Goal: Task Accomplishment & Management: Use online tool/utility

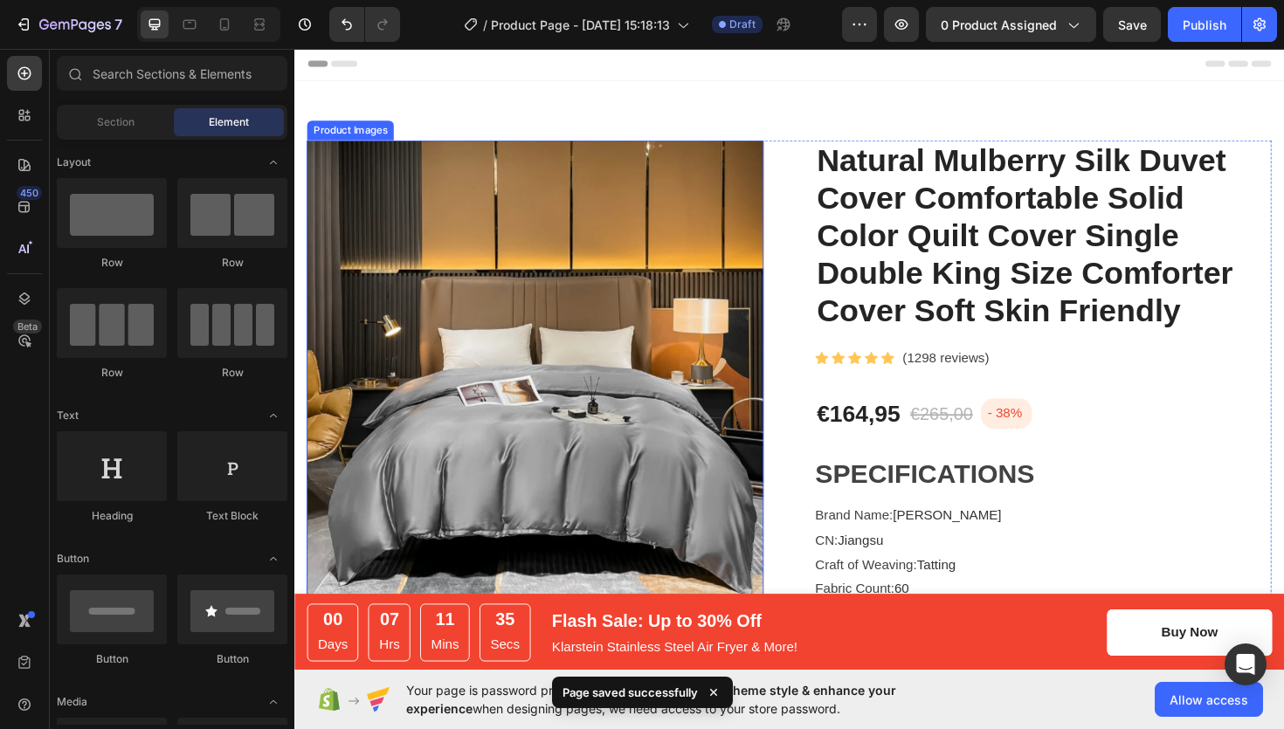
click at [666, 333] on img at bounding box center [550, 388] width 484 height 484
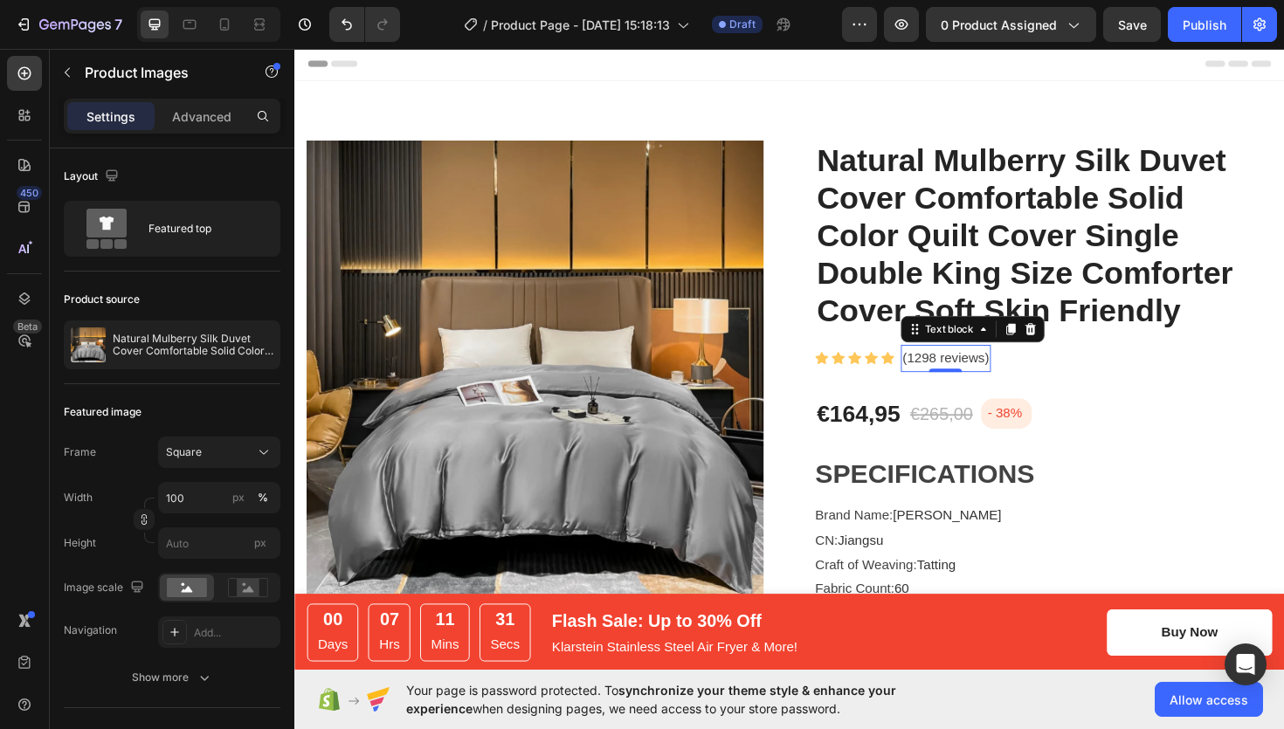
click at [979, 377] on p "(1298 reviews)" at bounding box center [984, 376] width 92 height 25
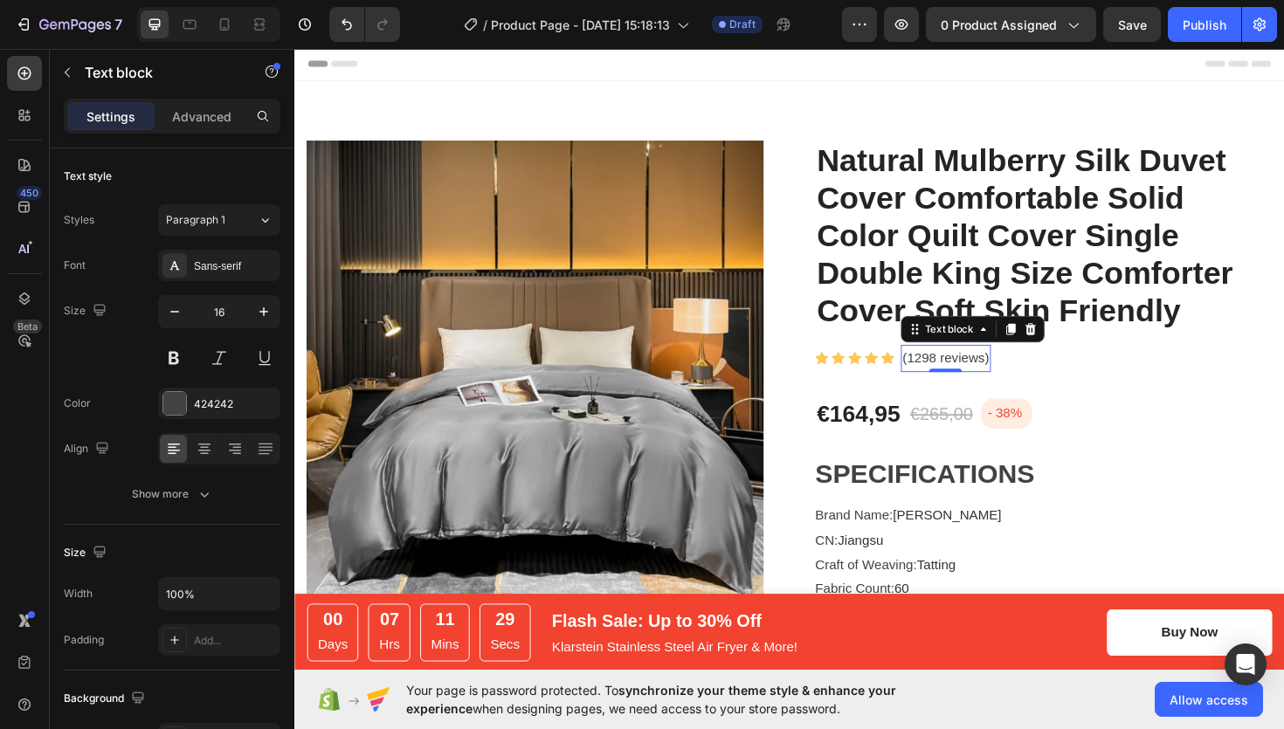
click at [992, 377] on p "(1298 reviews)" at bounding box center [984, 376] width 92 height 25
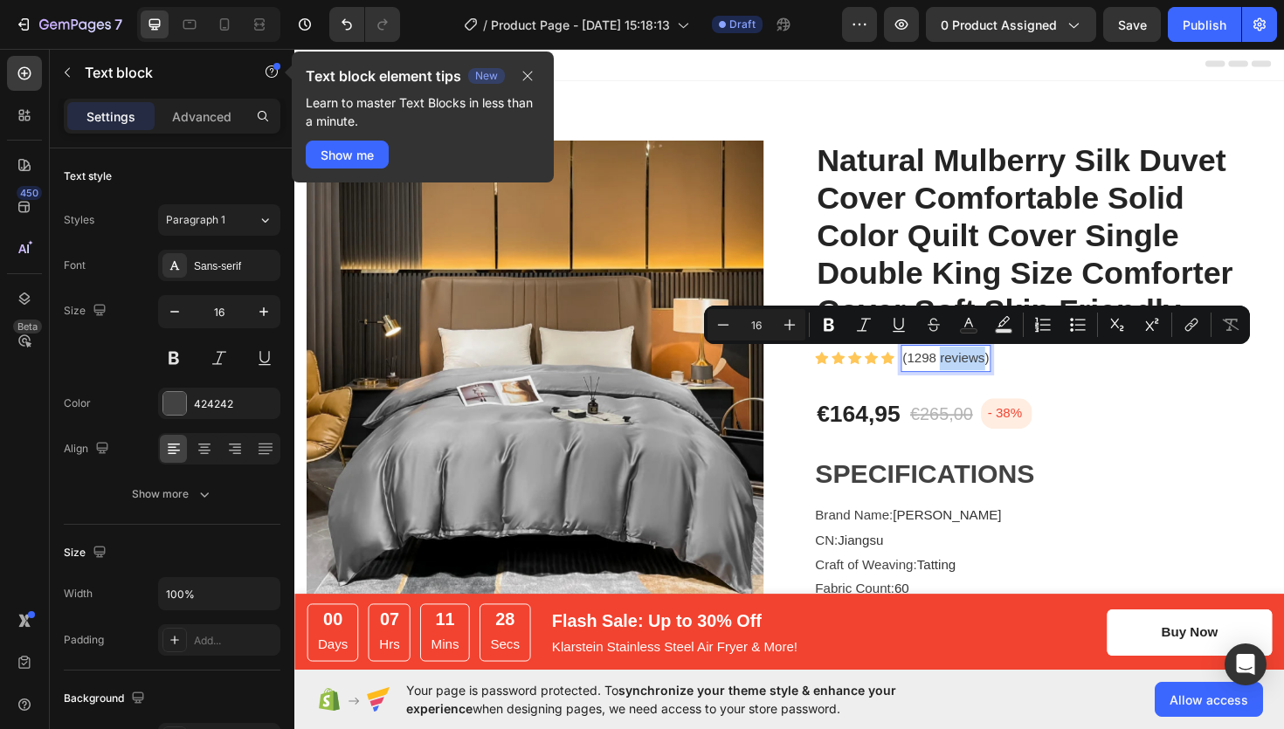
click at [984, 377] on p "(1298 reviews)" at bounding box center [984, 376] width 92 height 25
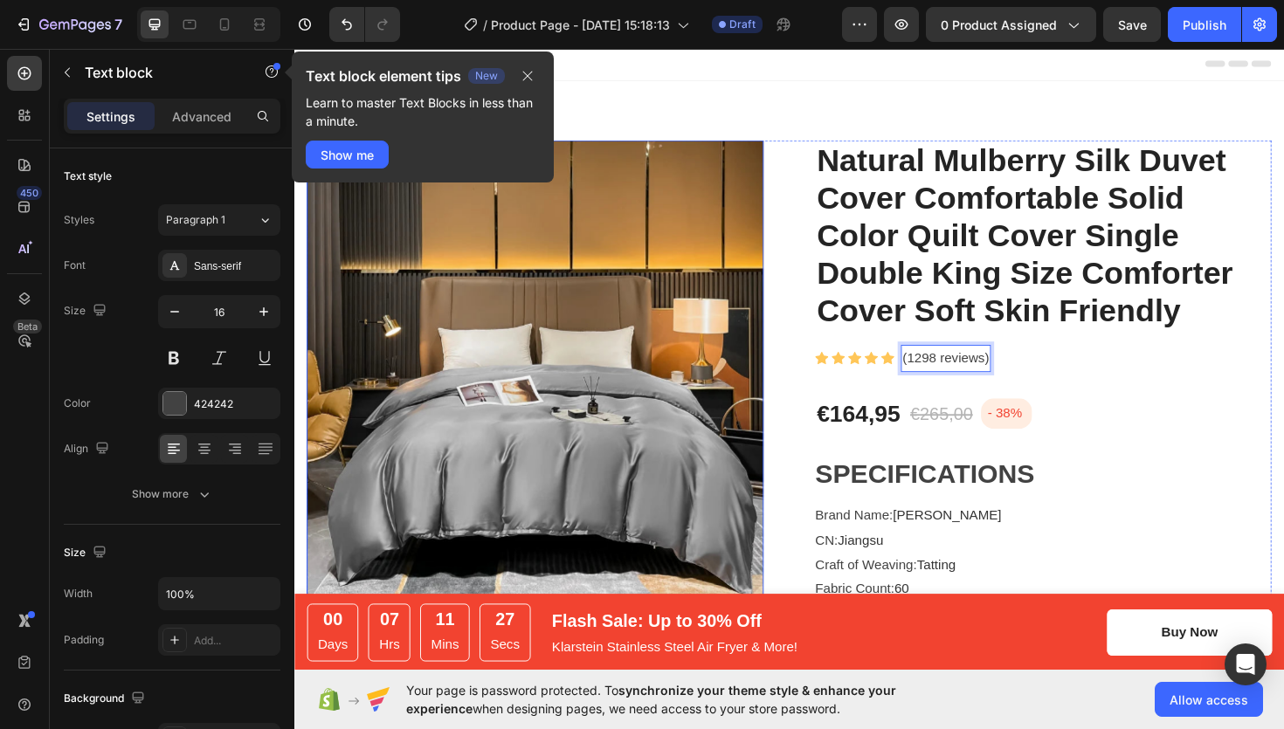
click at [664, 318] on img at bounding box center [550, 388] width 484 height 484
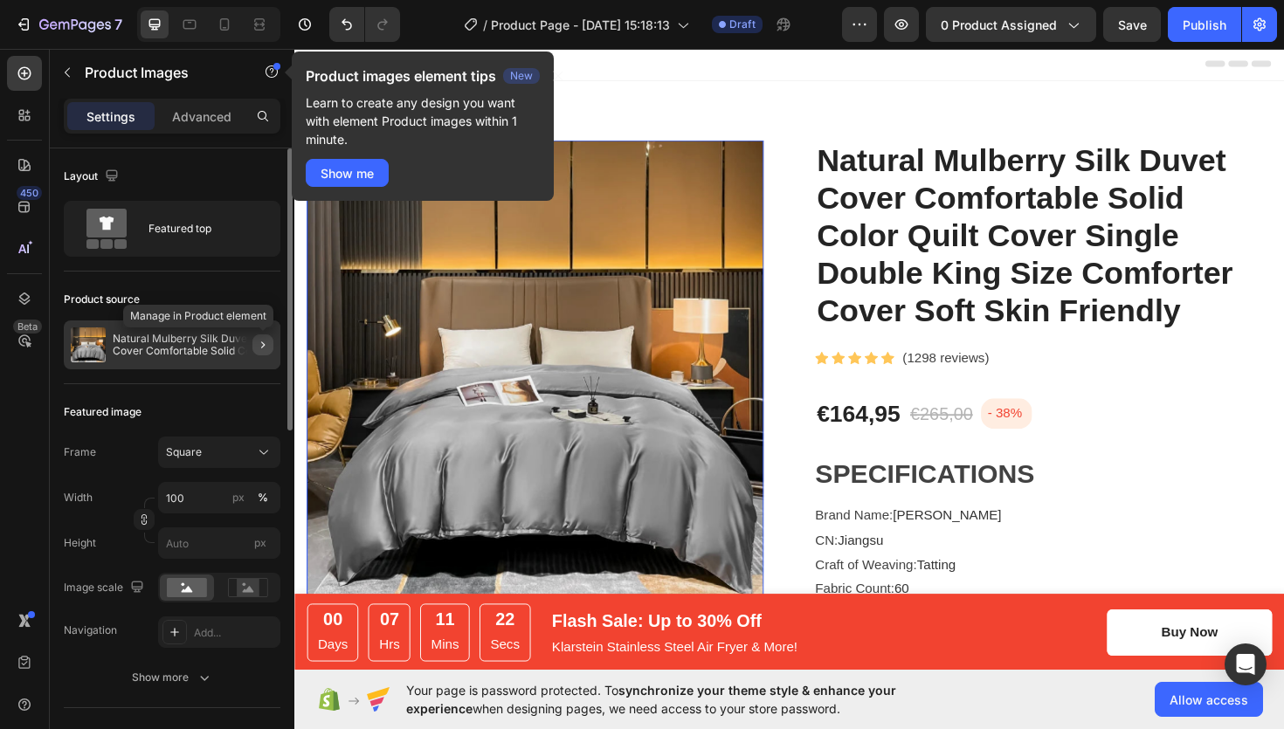
click at [254, 347] on button "button" at bounding box center [262, 345] width 21 height 21
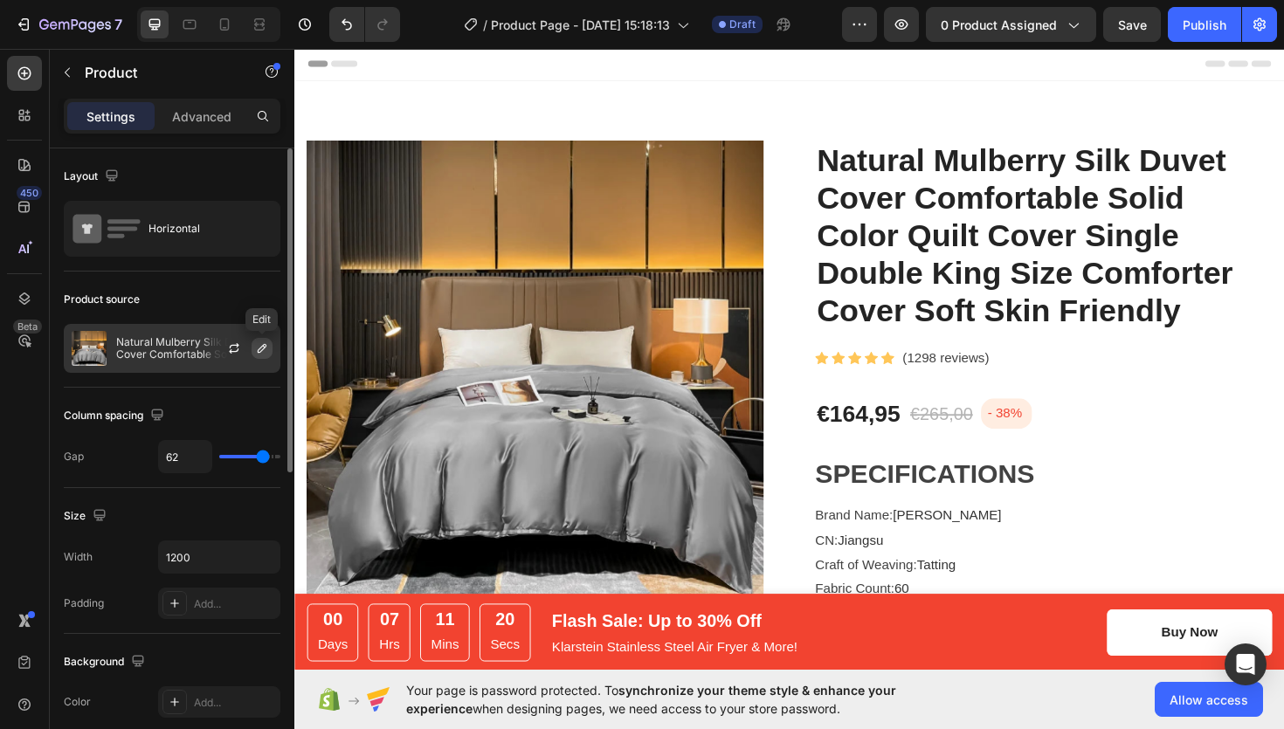
click at [265, 352] on icon "button" at bounding box center [262, 349] width 14 height 14
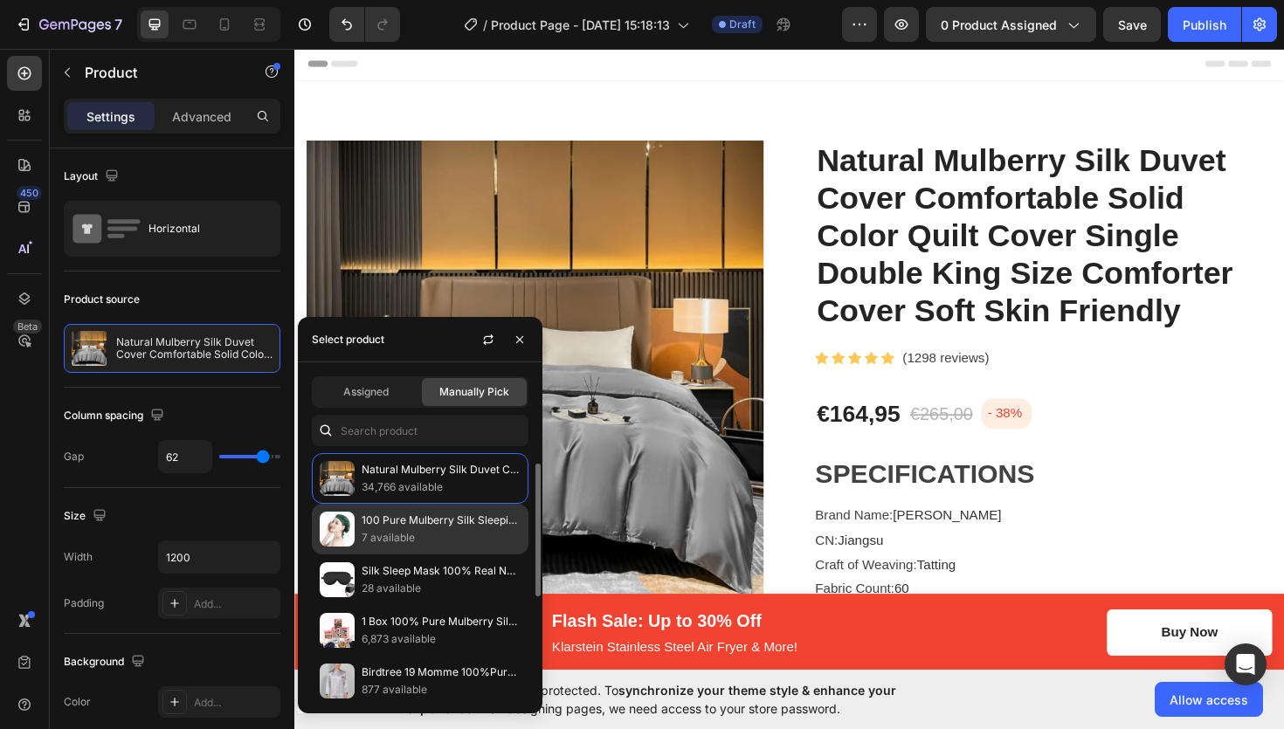
scroll to position [210, 0]
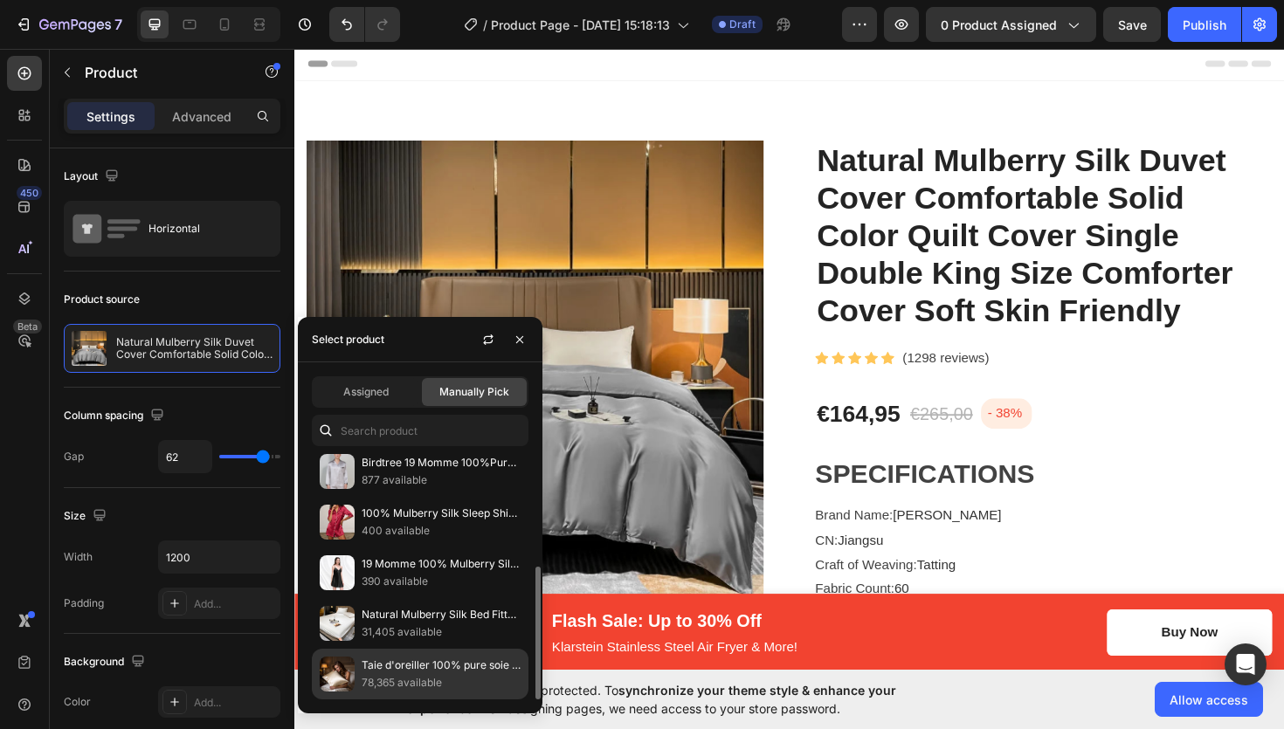
click at [370, 674] on p "78,365 available" at bounding box center [441, 682] width 159 height 17
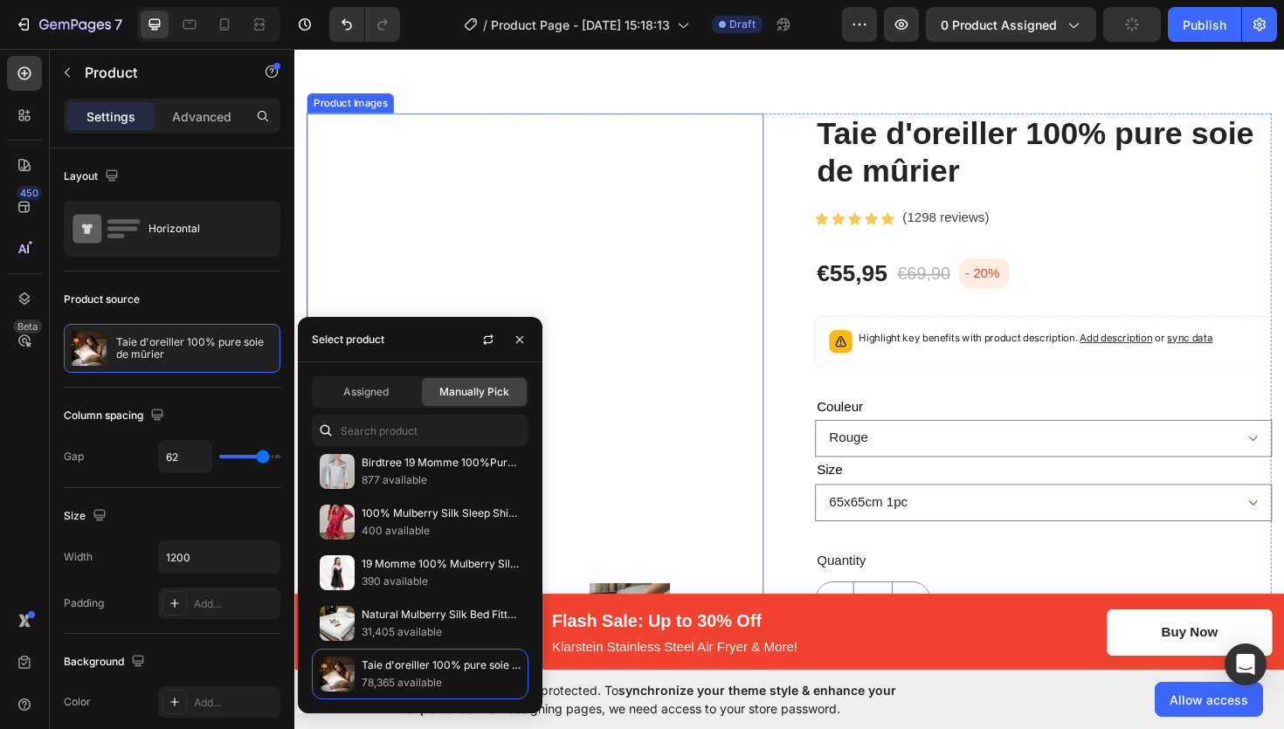
scroll to position [44, 0]
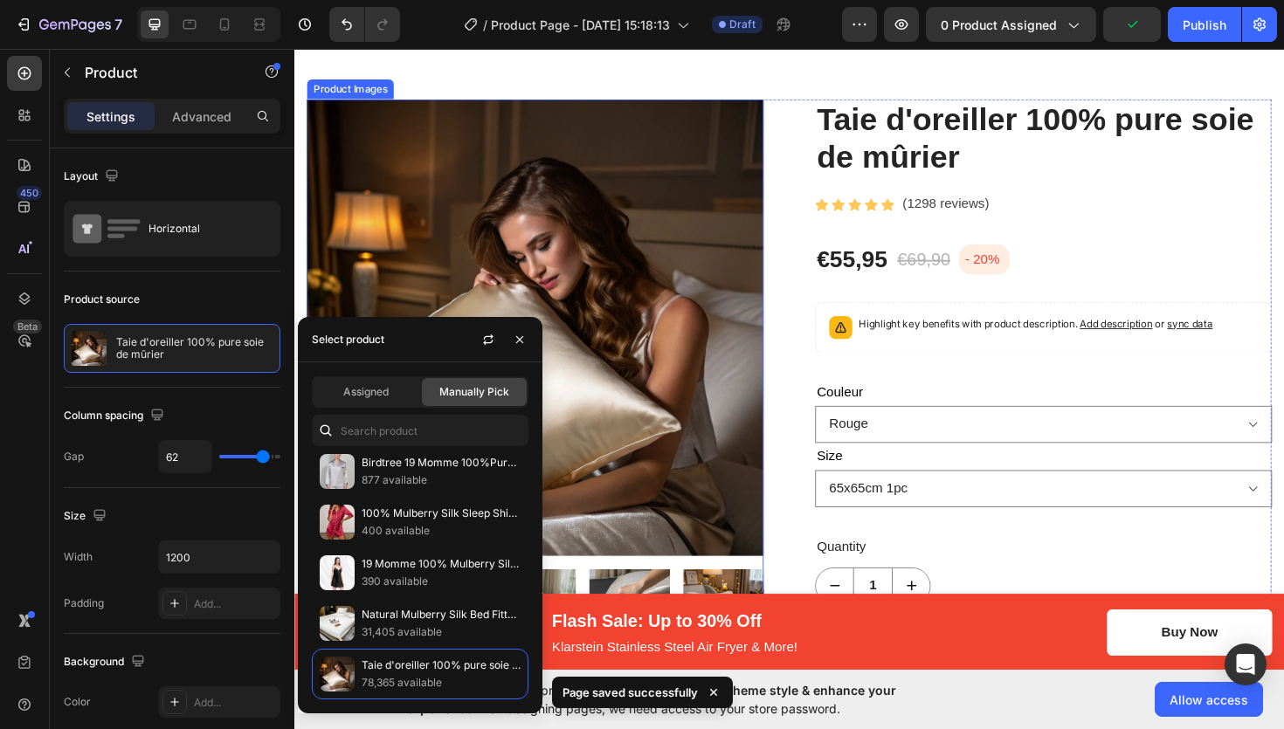
click at [595, 227] on img at bounding box center [550, 344] width 484 height 484
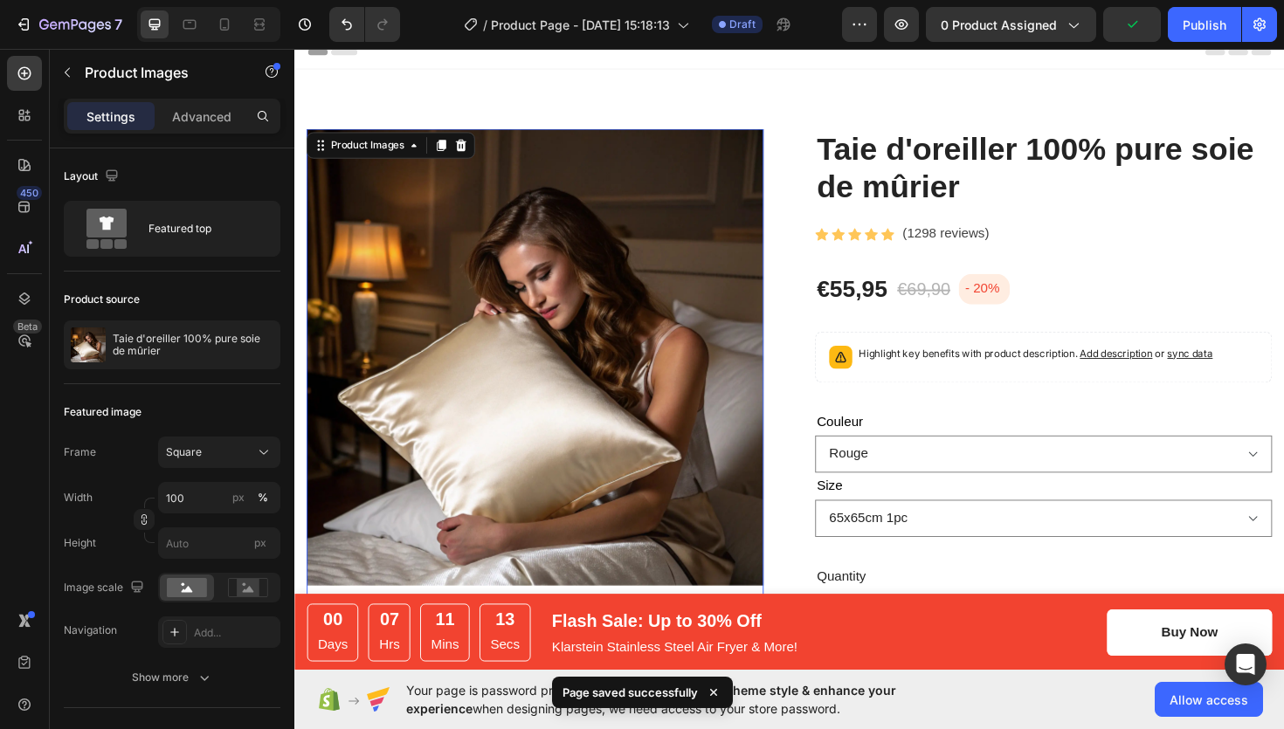
scroll to position [0, 0]
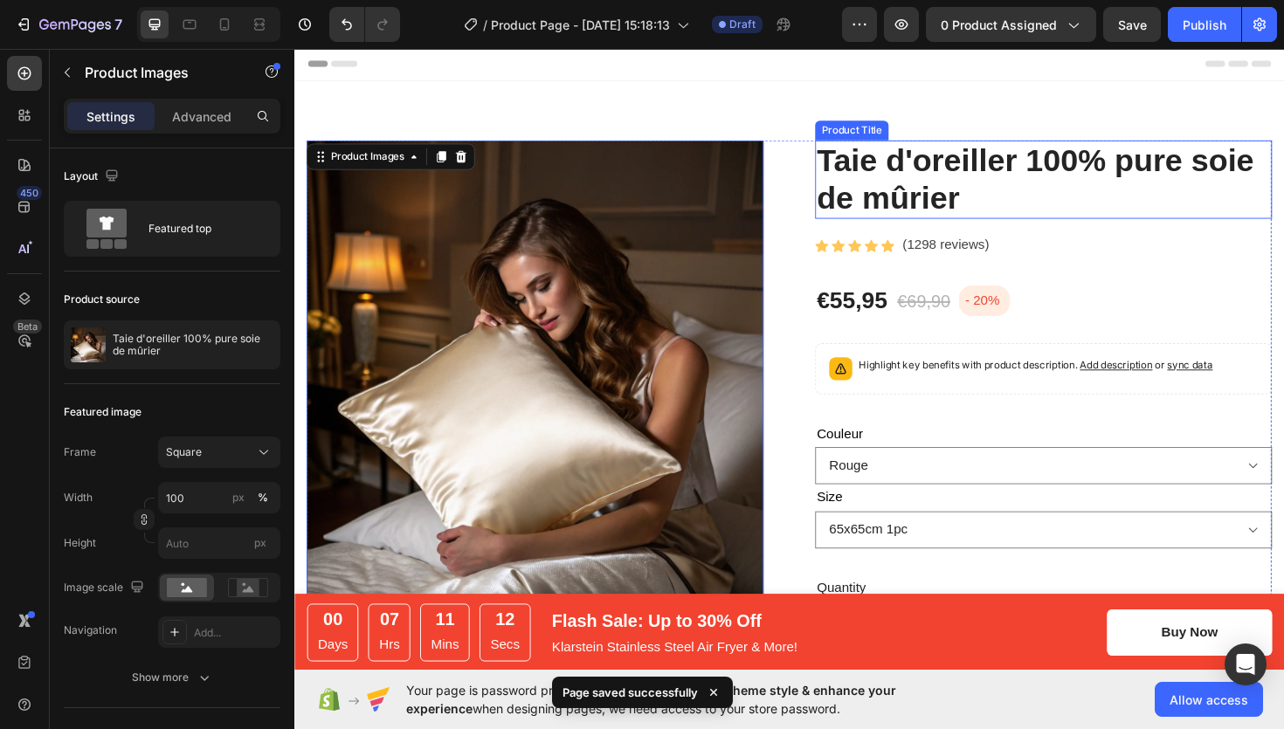
click at [963, 194] on h2 "Taie d'oreiller 100% pure soie de mûrier" at bounding box center [1088, 187] width 484 height 83
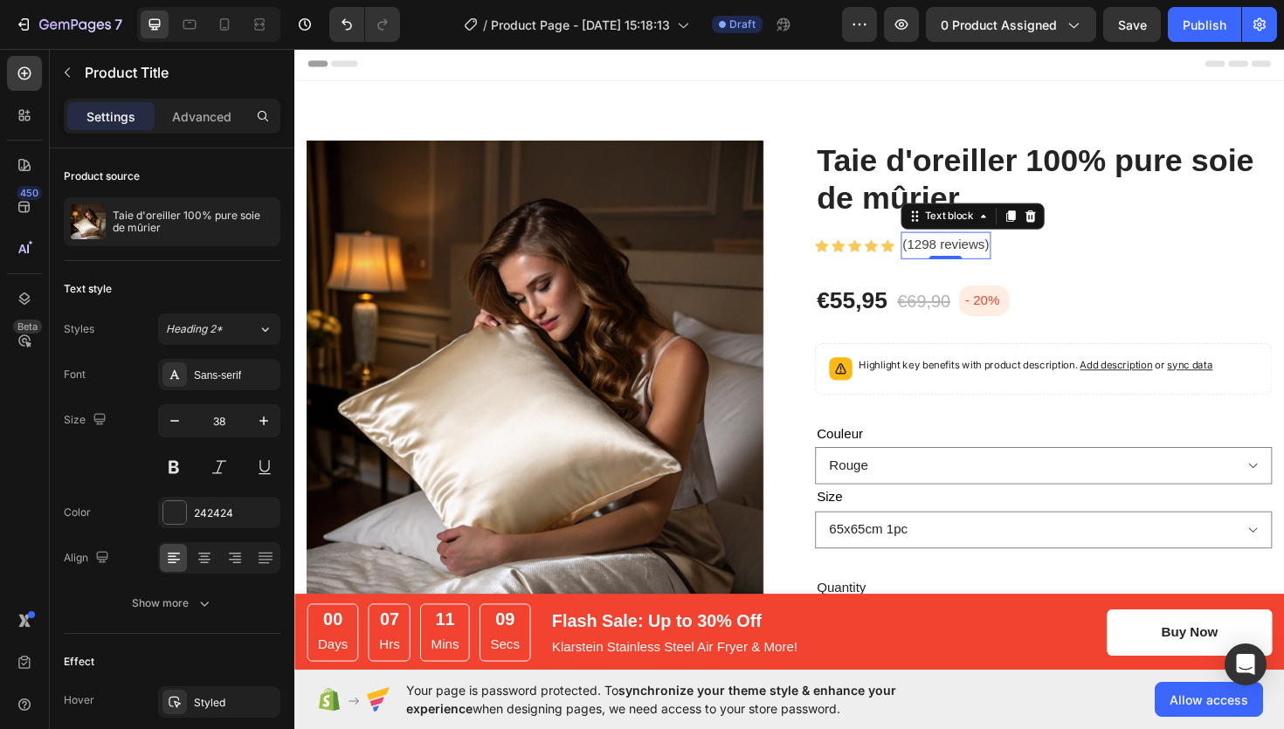
click at [958, 260] on p "(1298 reviews)" at bounding box center [984, 257] width 92 height 25
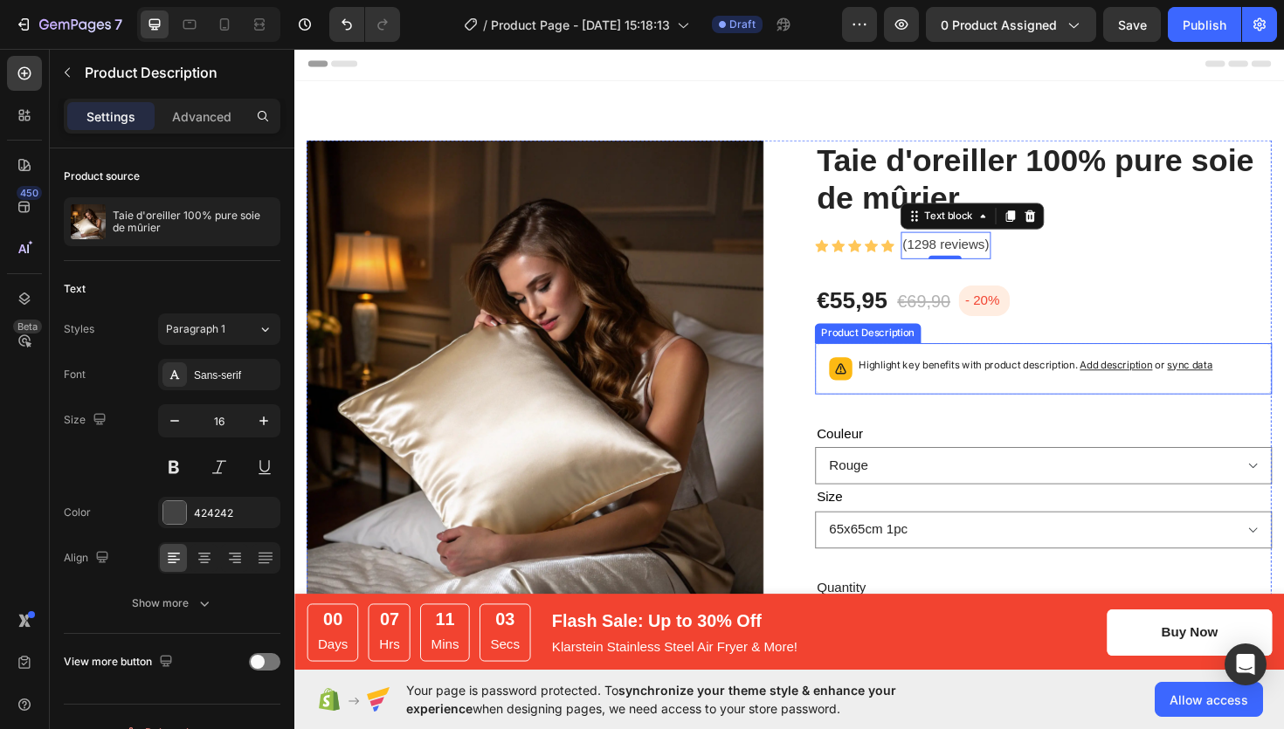
click at [971, 392] on p "Highlight key benefits with product description. Add description or sync data" at bounding box center [1079, 384] width 375 height 17
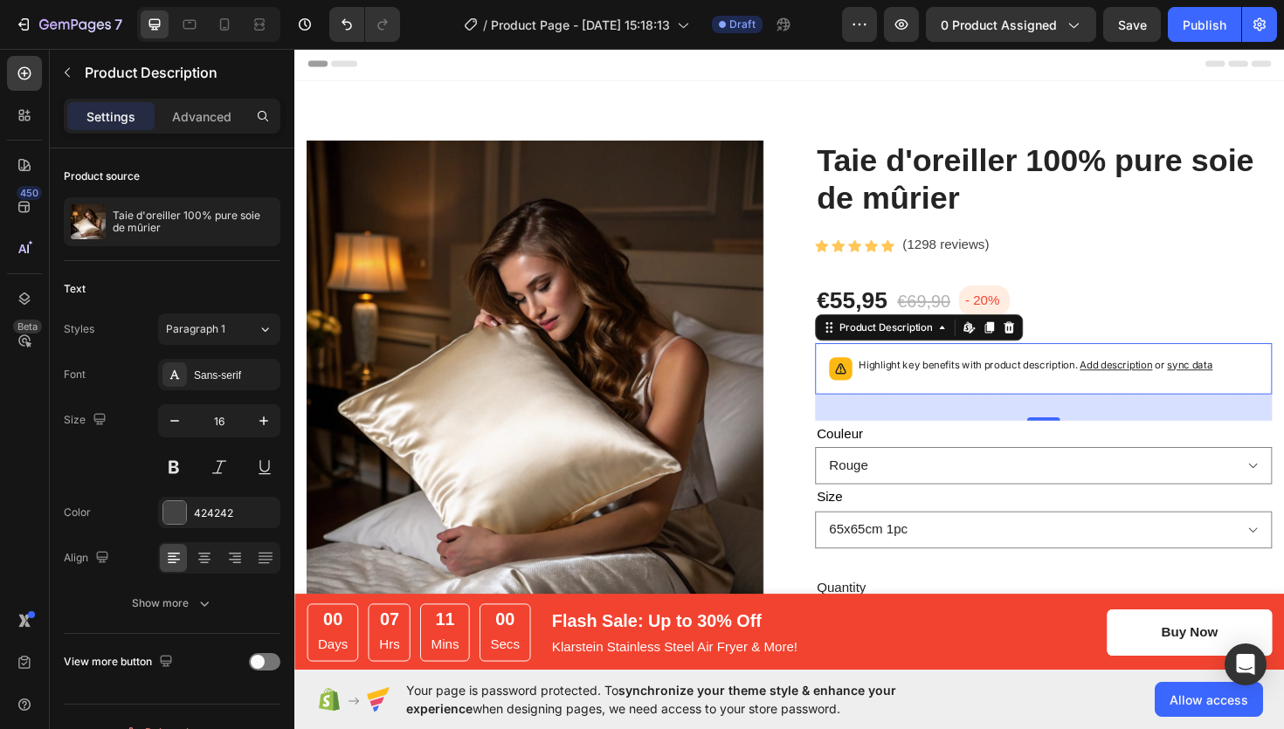
click at [1050, 437] on div "32" at bounding box center [1088, 429] width 484 height 28
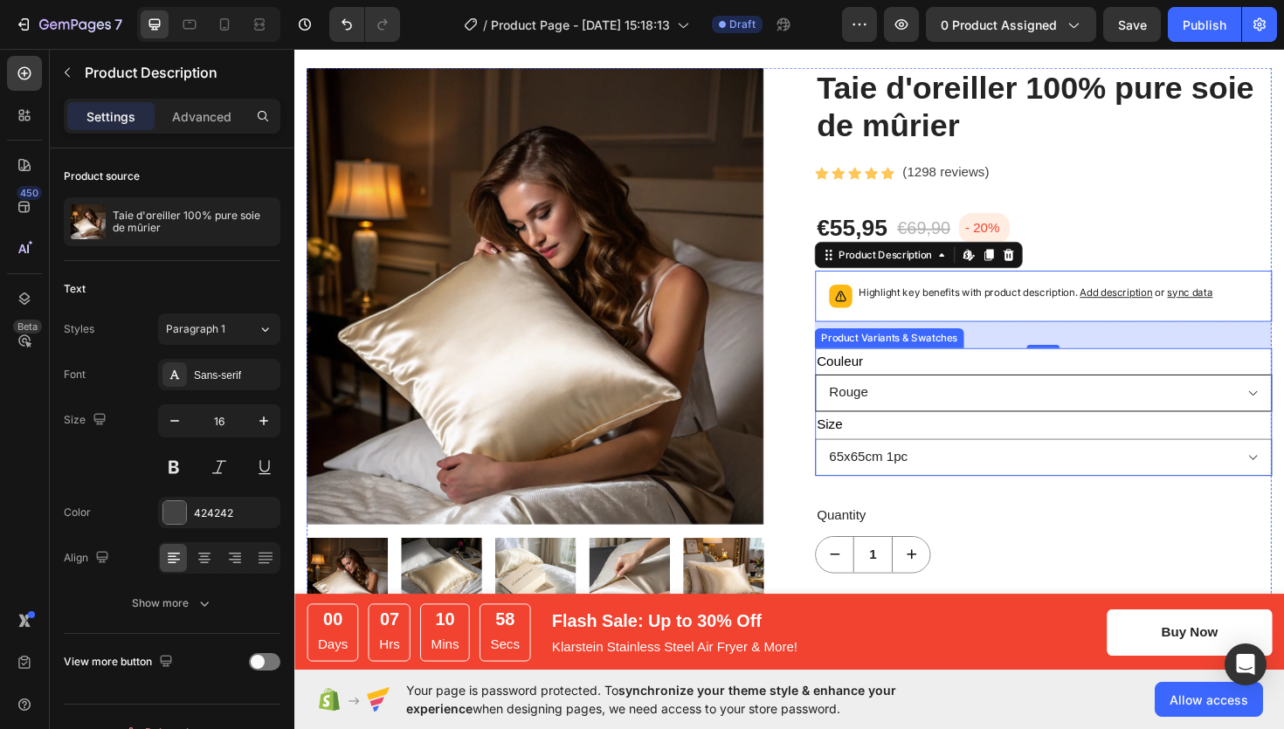
click at [944, 411] on select "Rouge Blanc Champagne Vert d'eau Bleu marine Rose Vert sapin" at bounding box center [1088, 413] width 484 height 39
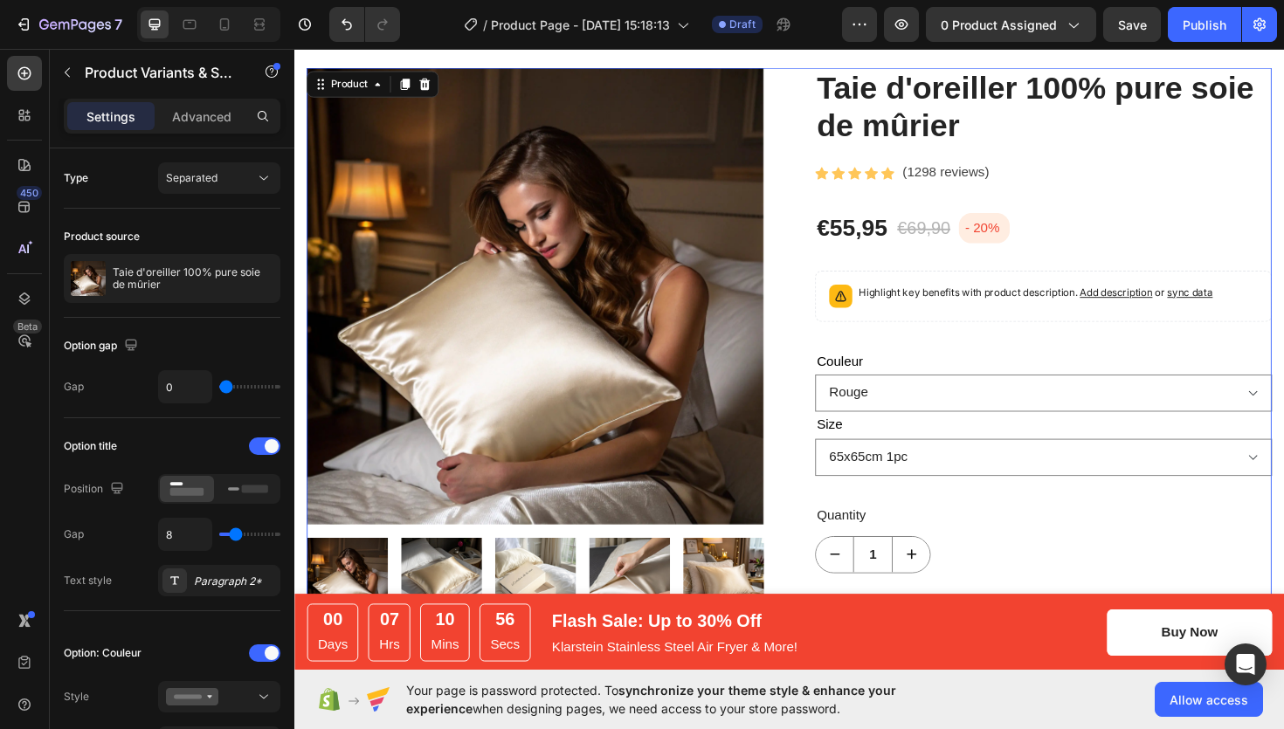
click at [833, 409] on div "Product Images Taie d'oreiller 100% pure soie de mûrier Product Title Icon Icon…" at bounding box center [819, 576] width 1022 height 1015
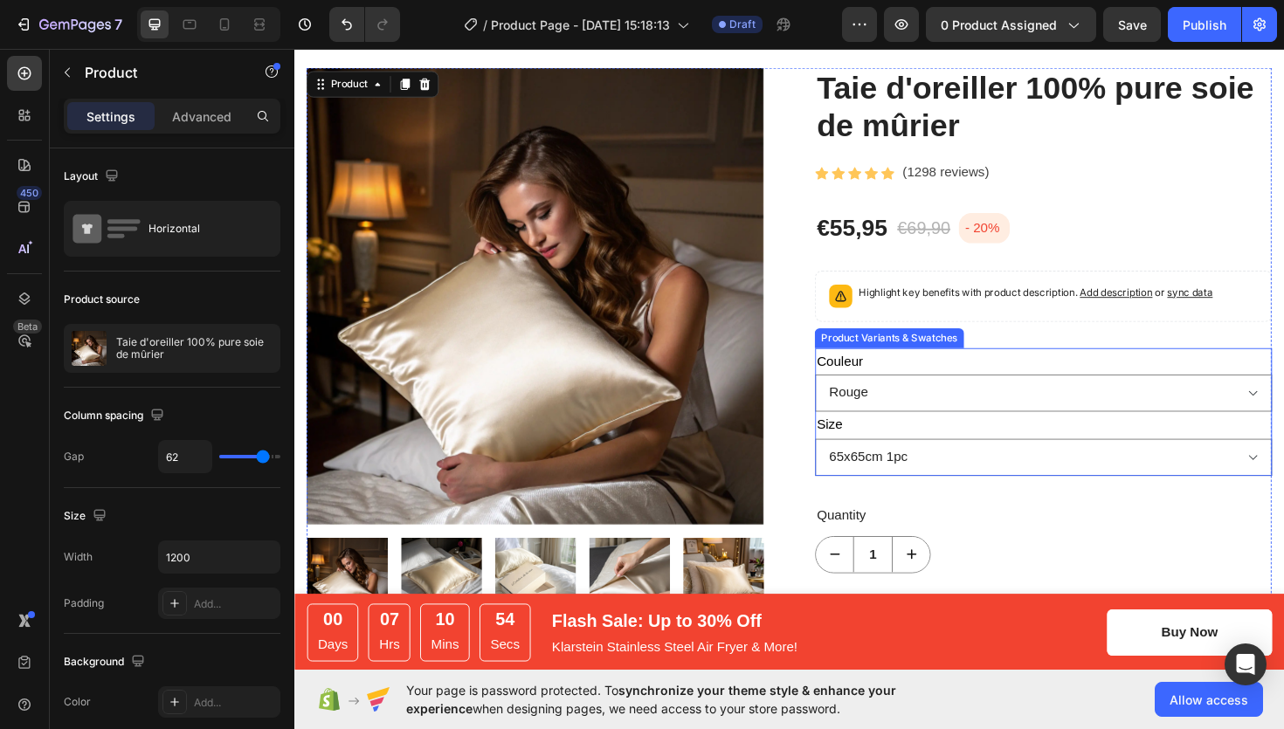
click at [994, 371] on div "Couleur Rouge Blanc Champagne Vert d'eau Bleu marine Rose Vert sapin" at bounding box center [1088, 400] width 484 height 68
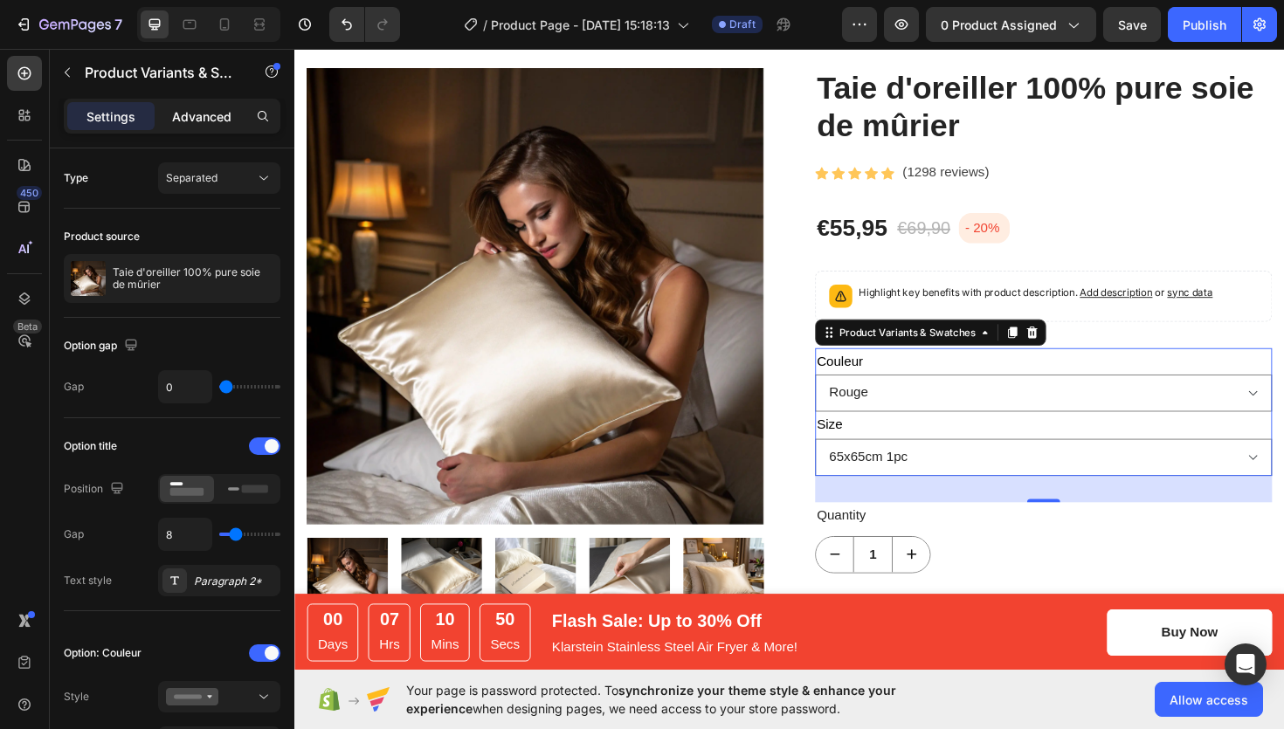
click at [220, 125] on div "Advanced" at bounding box center [201, 116] width 87 height 28
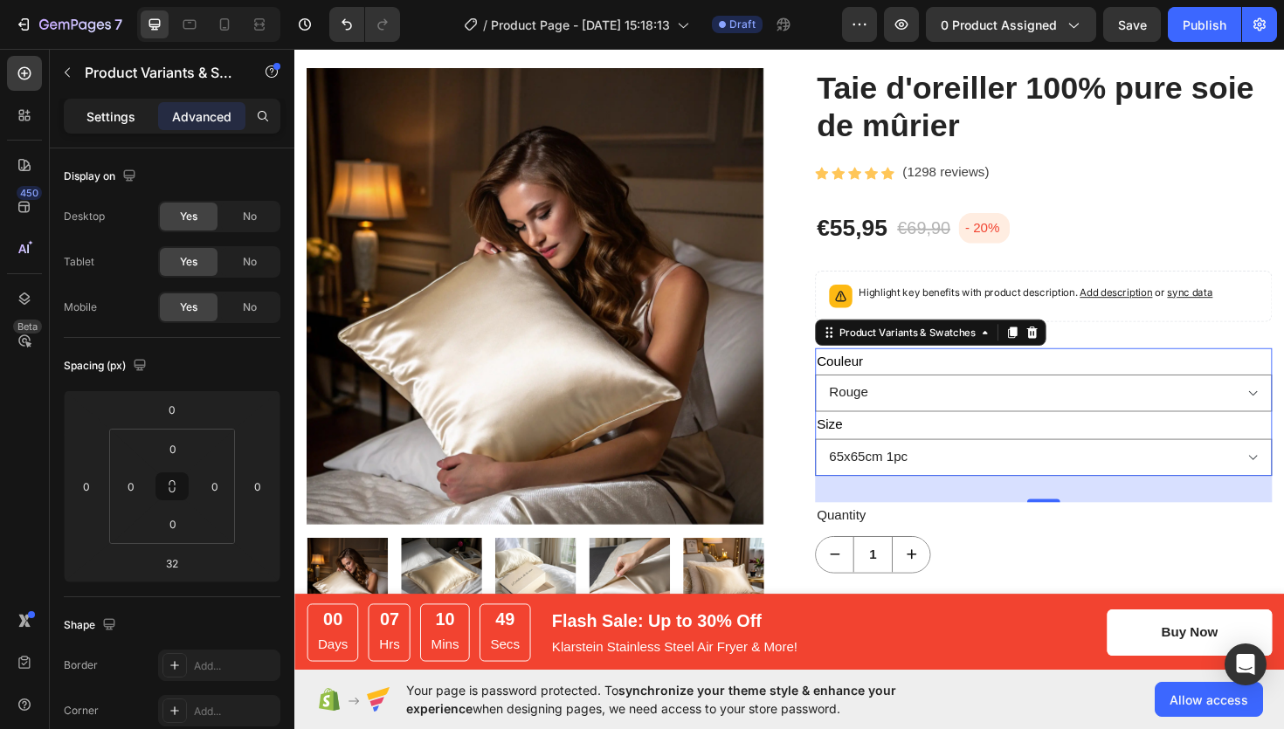
click at [125, 115] on p "Settings" at bounding box center [110, 116] width 49 height 18
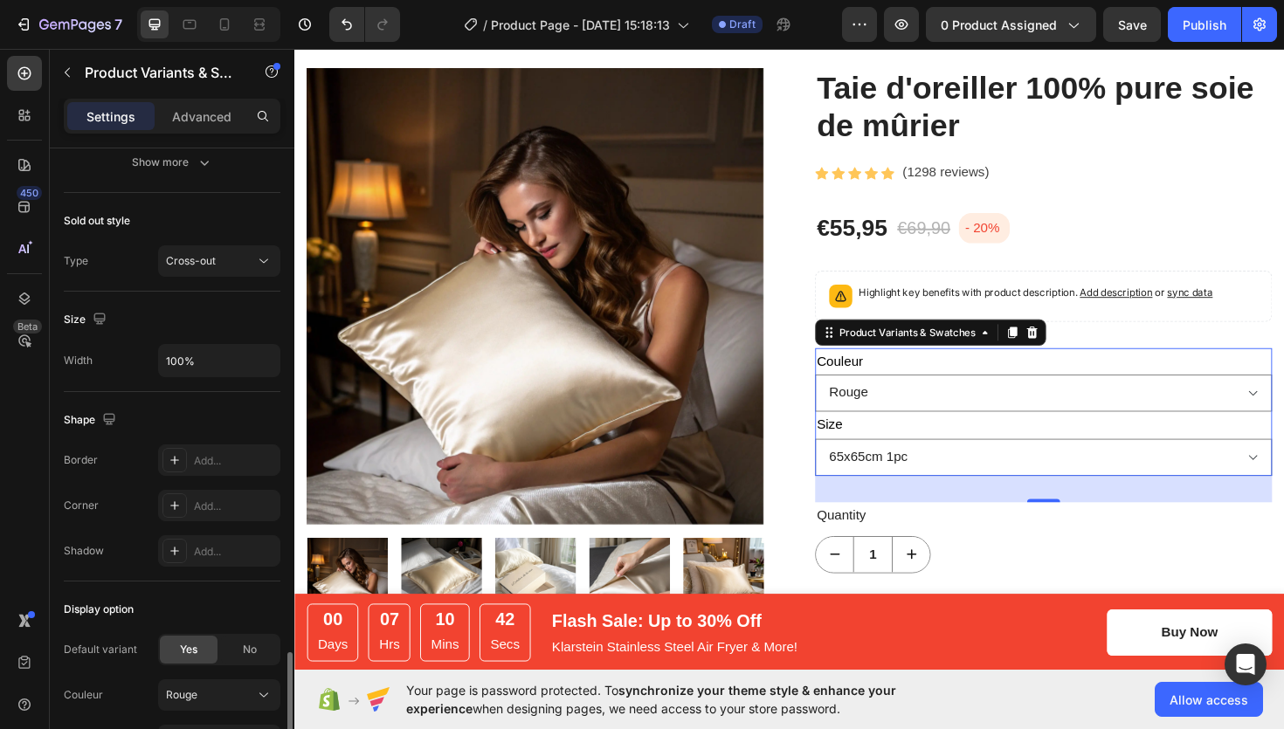
scroll to position [1394, 0]
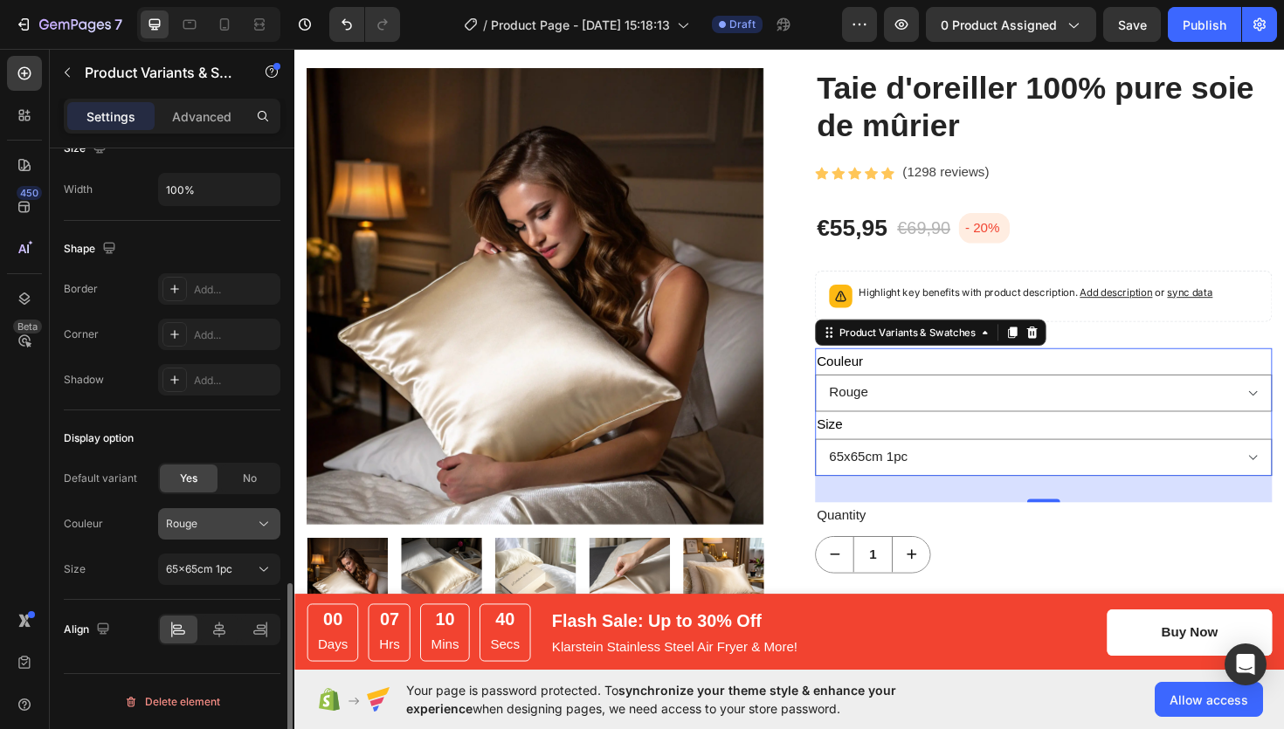
click at [251, 529] on div "Rouge" at bounding box center [209, 524] width 86 height 16
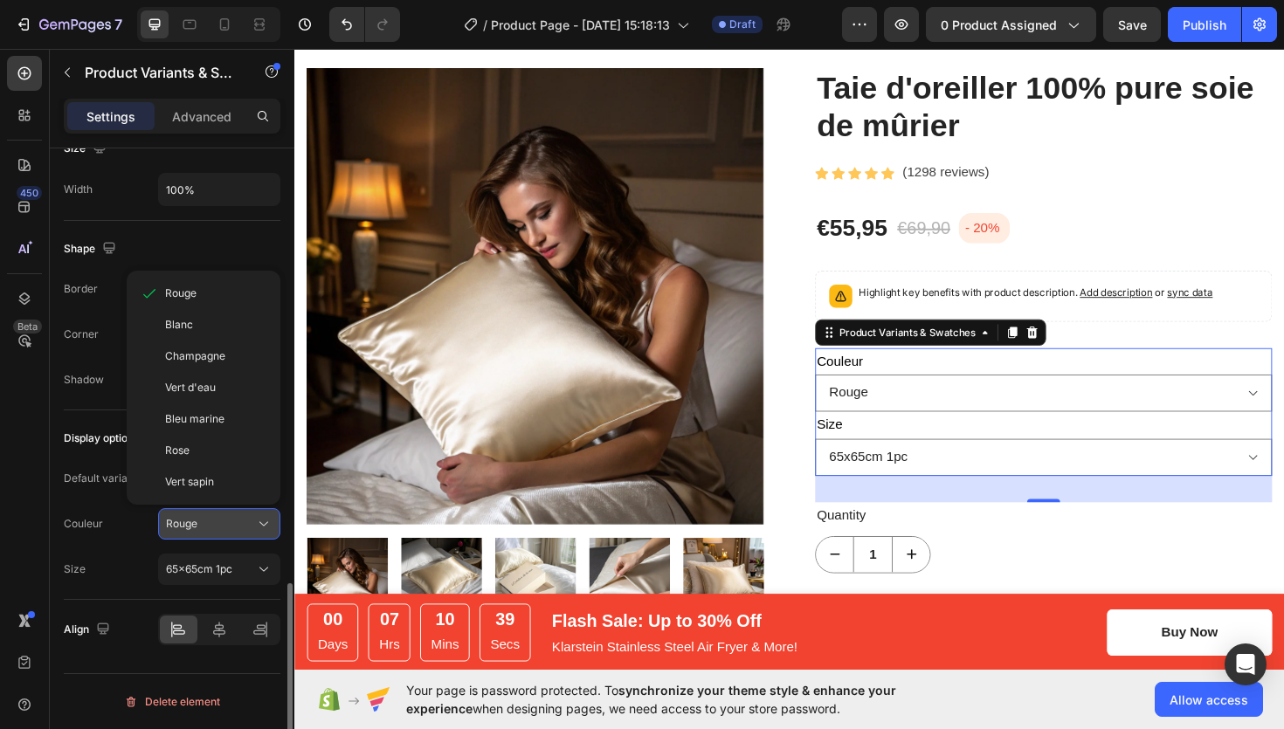
click at [251, 529] on div "Rouge" at bounding box center [209, 524] width 86 height 16
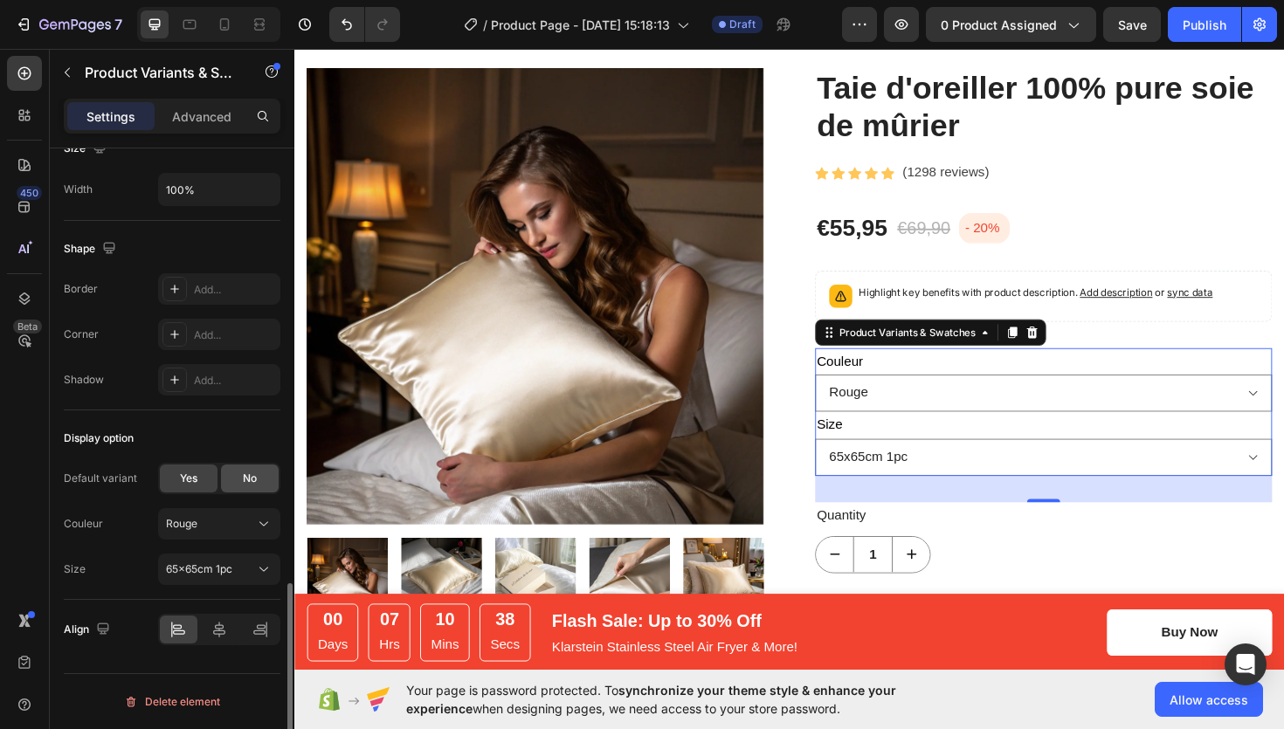
click at [246, 486] on span "No" at bounding box center [250, 479] width 14 height 16
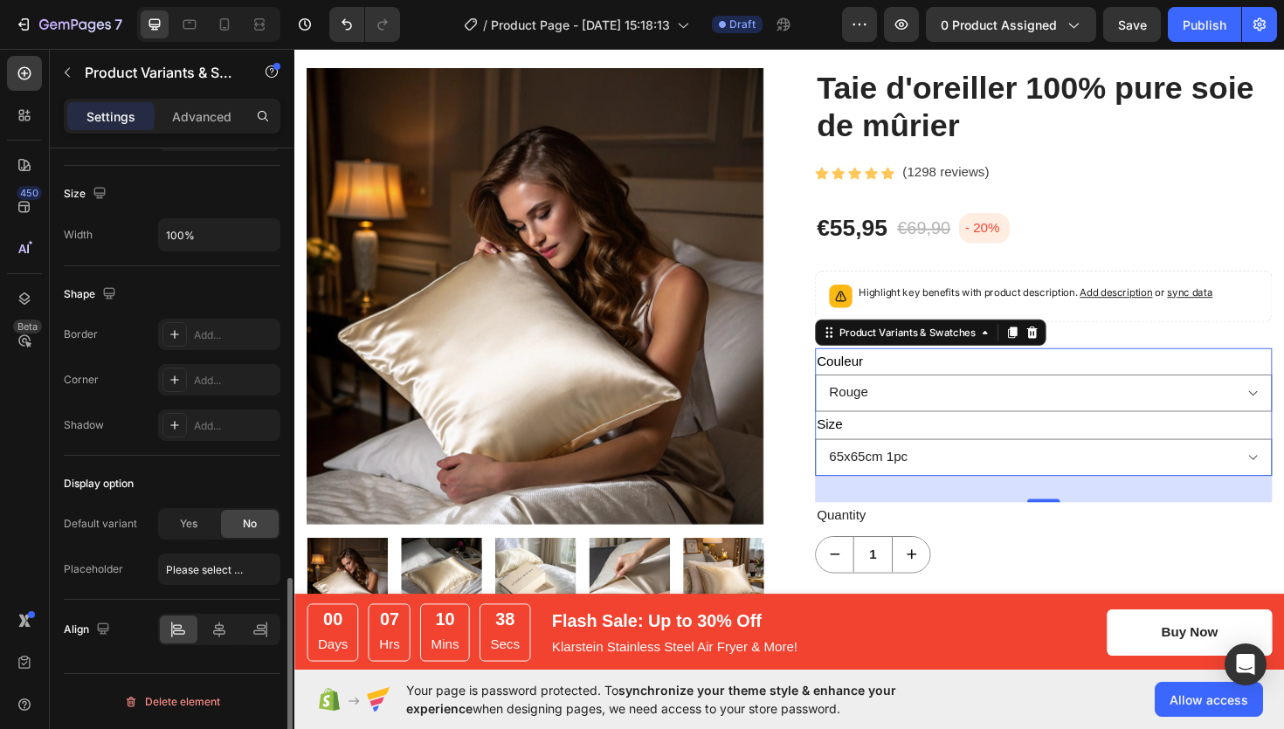
scroll to position [1349, 0]
select select "blank"
click at [202, 484] on div "Display option" at bounding box center [172, 484] width 217 height 28
click at [193, 518] on span "Yes" at bounding box center [188, 524] width 17 height 16
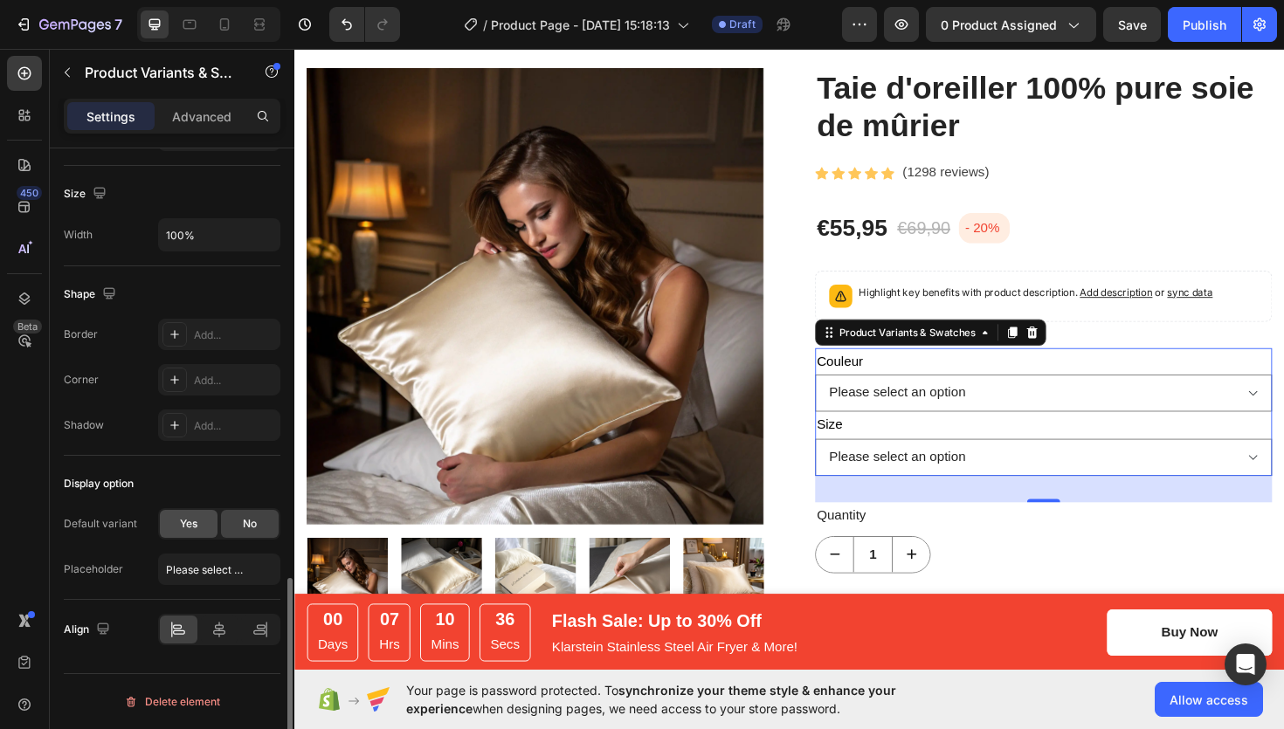
select select "Rouge"
select select "65x65cm 1pc"
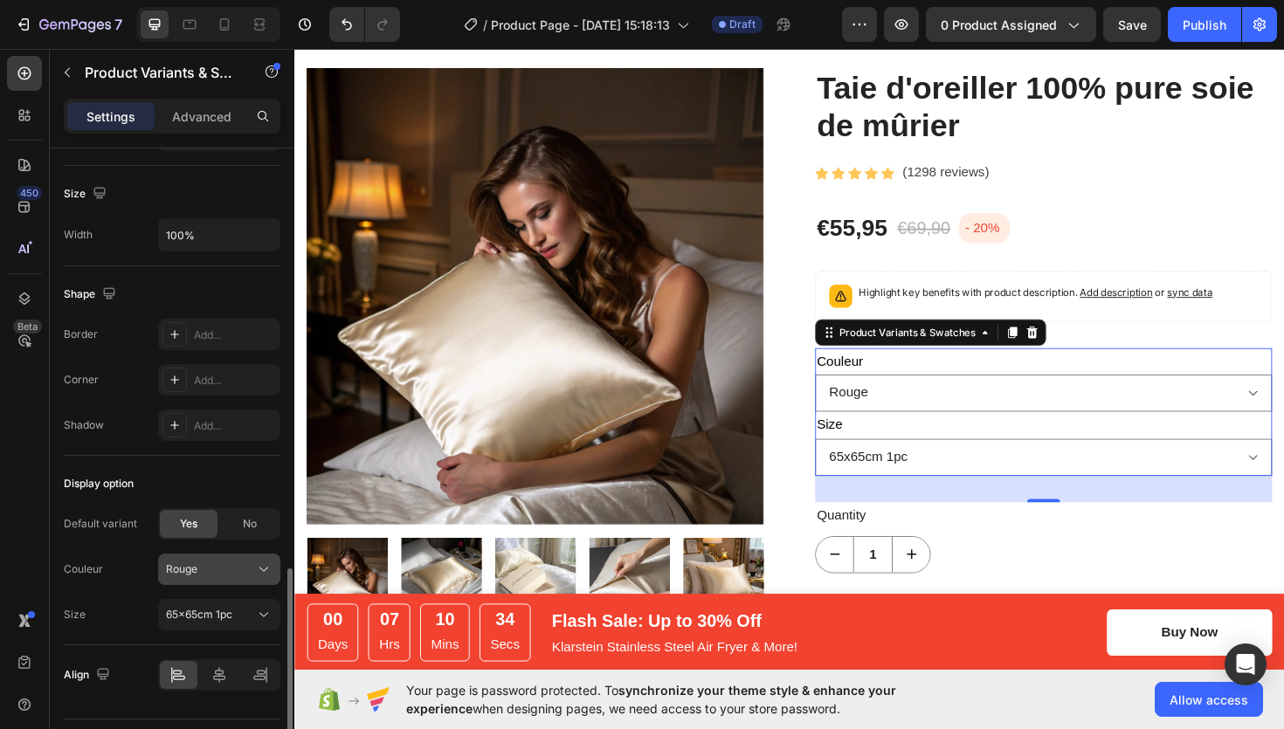
click at [239, 564] on div "Rouge" at bounding box center [209, 570] width 86 height 16
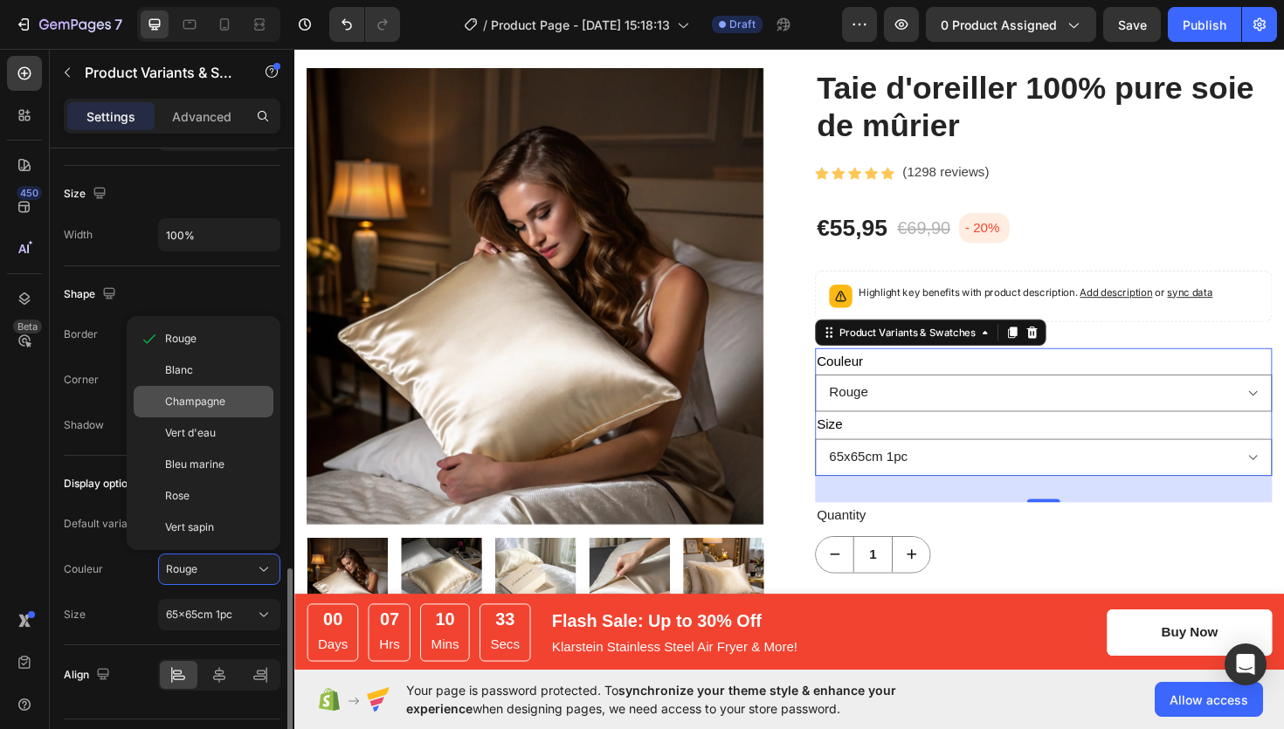
click at [231, 404] on div "Champagne" at bounding box center [215, 402] width 101 height 16
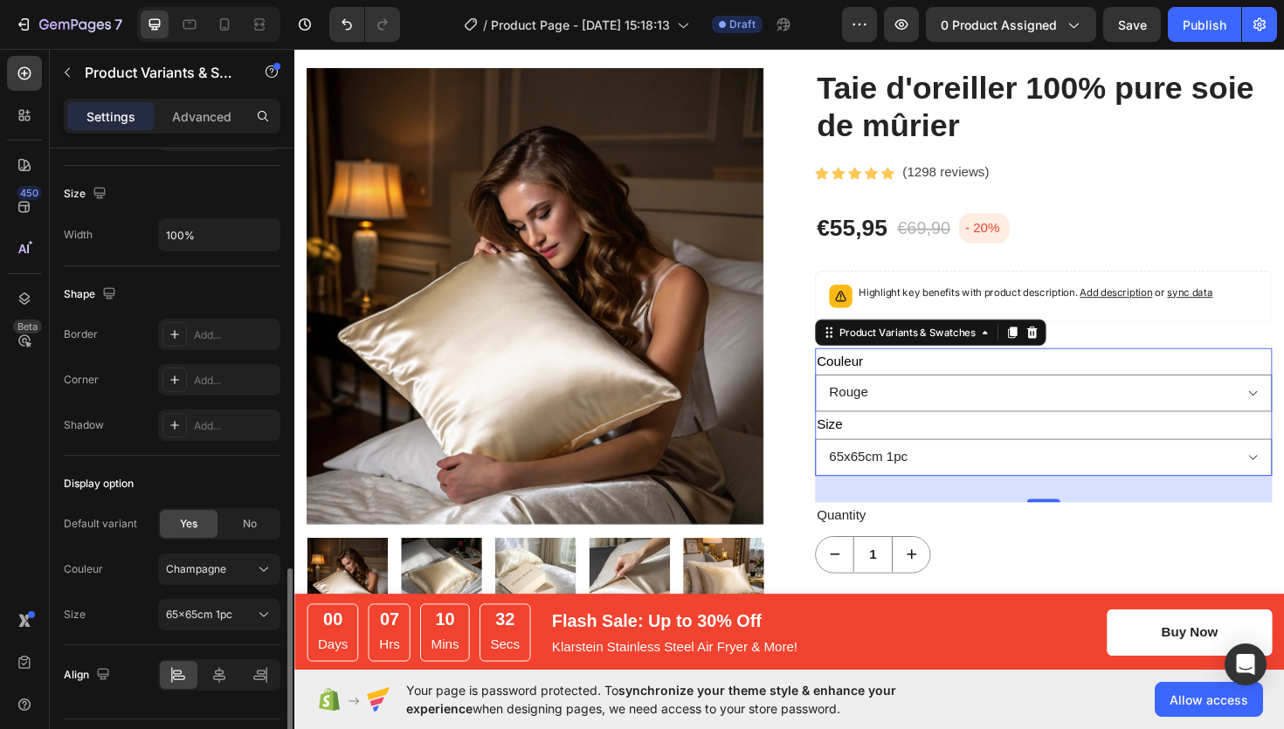
select select "Champagne"
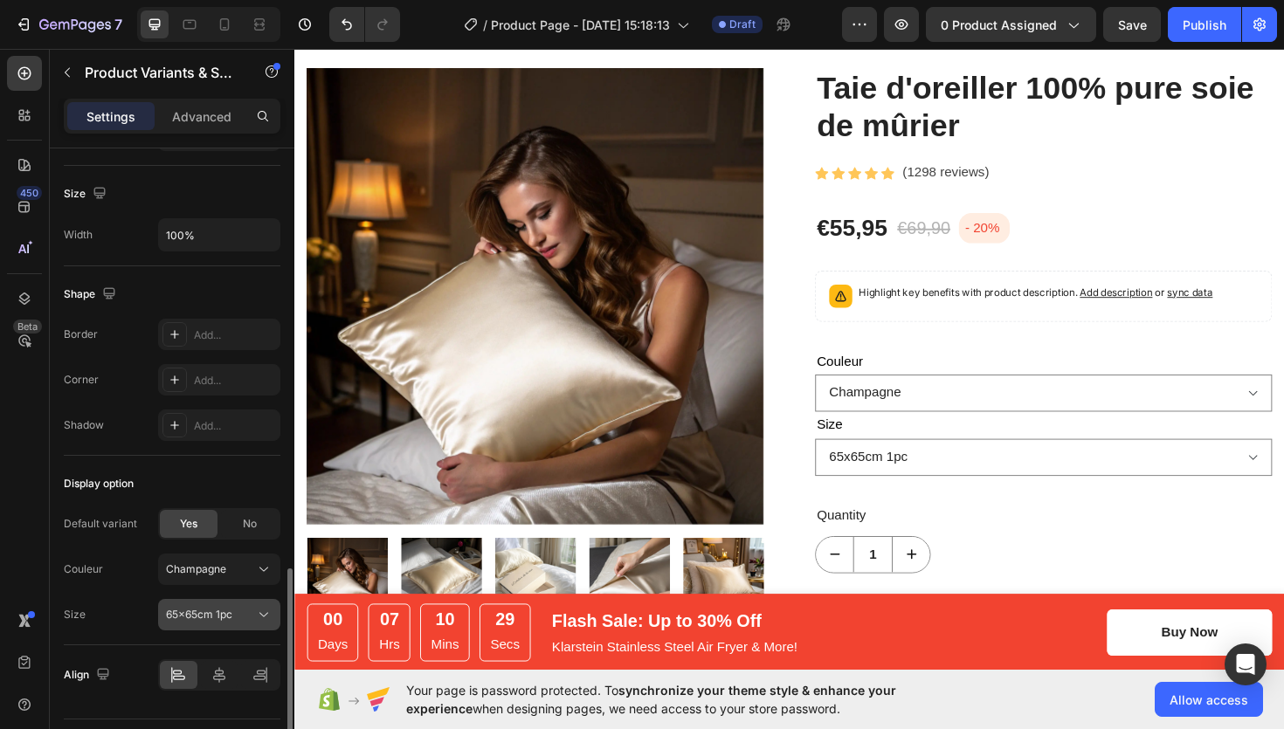
click at [249, 616] on div "65x65cm 1pc" at bounding box center [209, 615] width 86 height 16
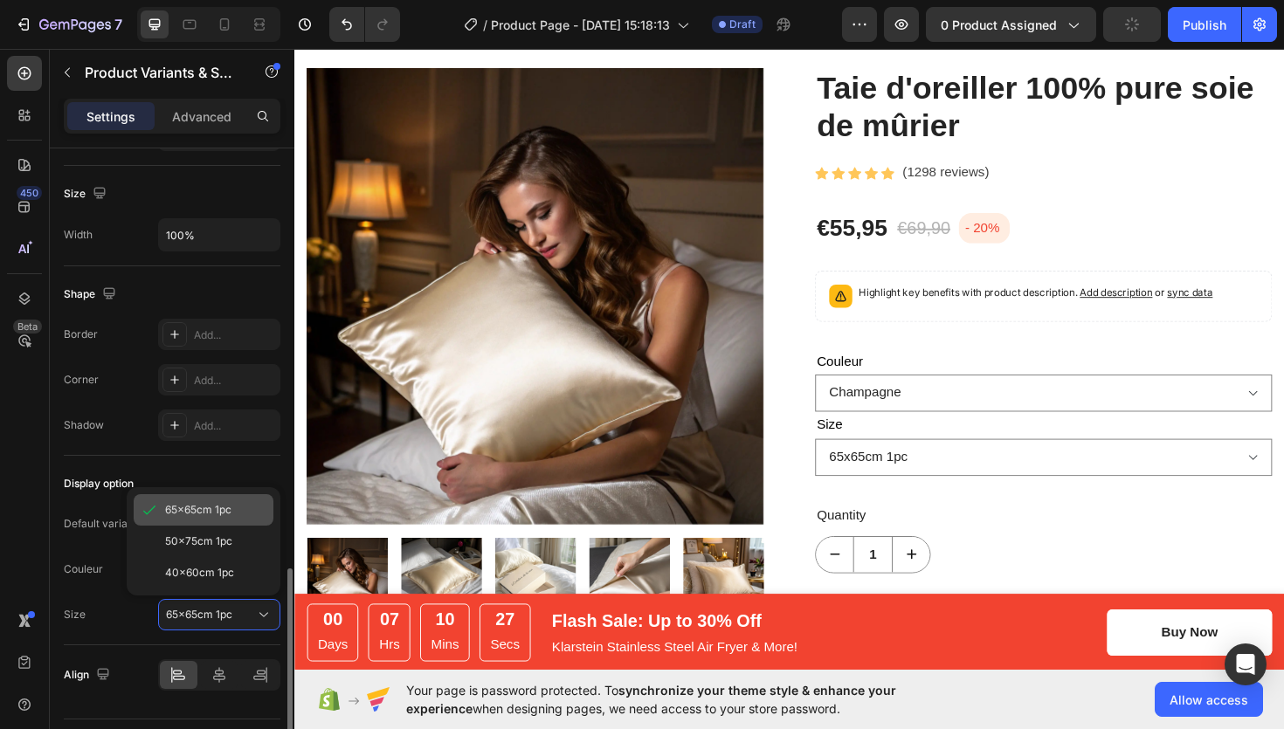
click at [235, 513] on div "65x65cm 1pc" at bounding box center [215, 510] width 101 height 16
click at [232, 605] on button "65x65cm 1pc" at bounding box center [219, 614] width 122 height 31
click at [226, 510] on span "65x65cm 1pc" at bounding box center [198, 510] width 66 height 16
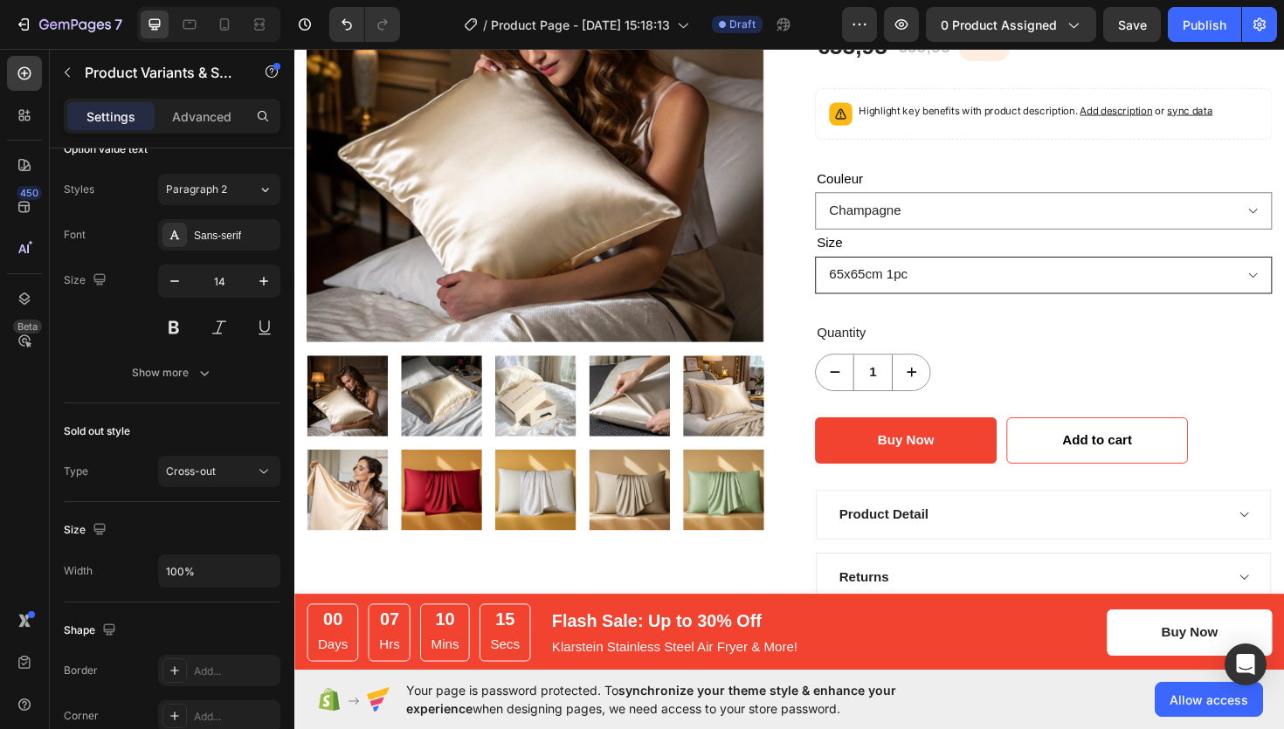
scroll to position [286, 0]
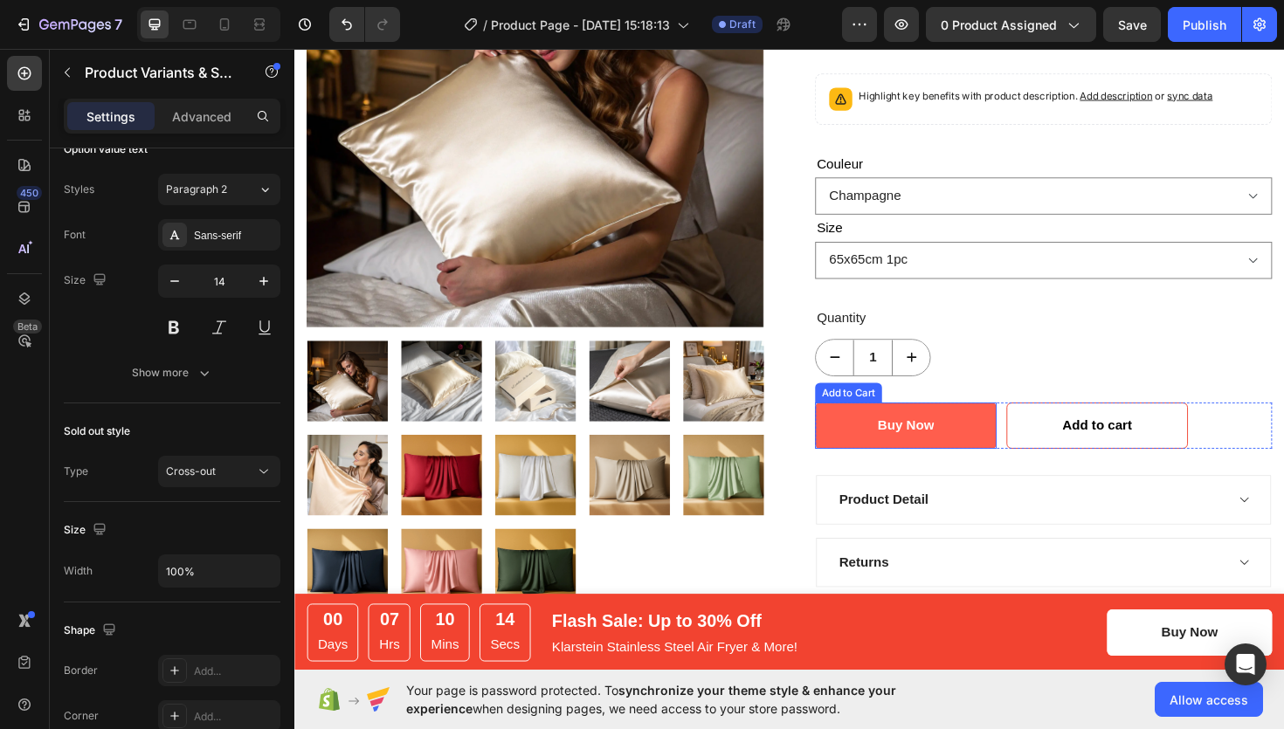
click at [987, 438] on button "Buy Now" at bounding box center [942, 448] width 192 height 49
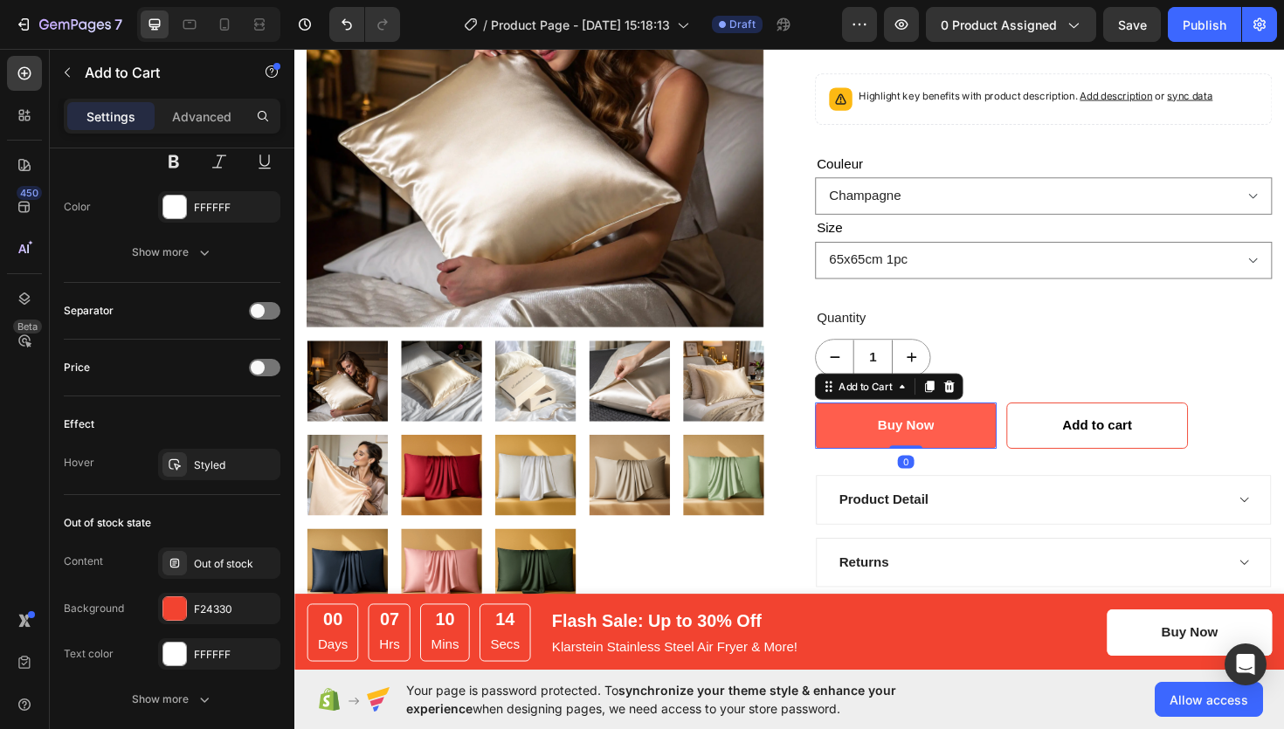
scroll to position [0, 0]
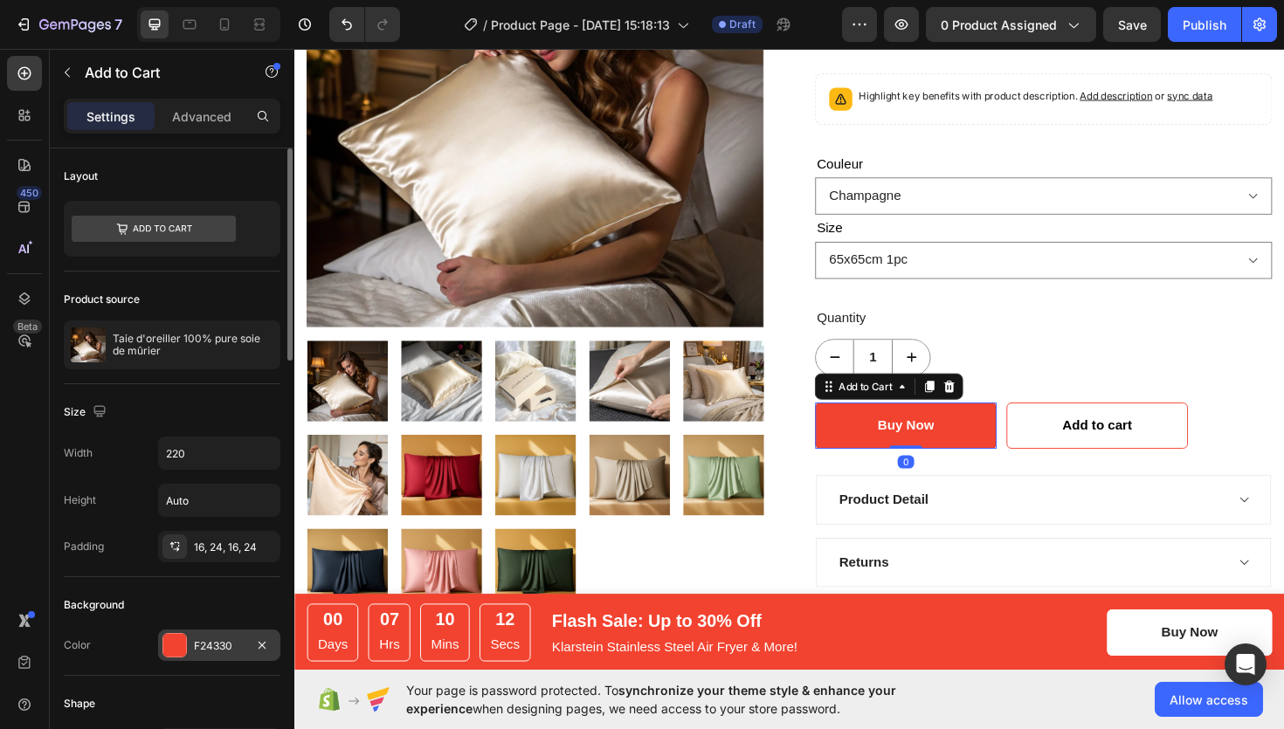
click at [181, 641] on div at bounding box center [174, 645] width 23 height 23
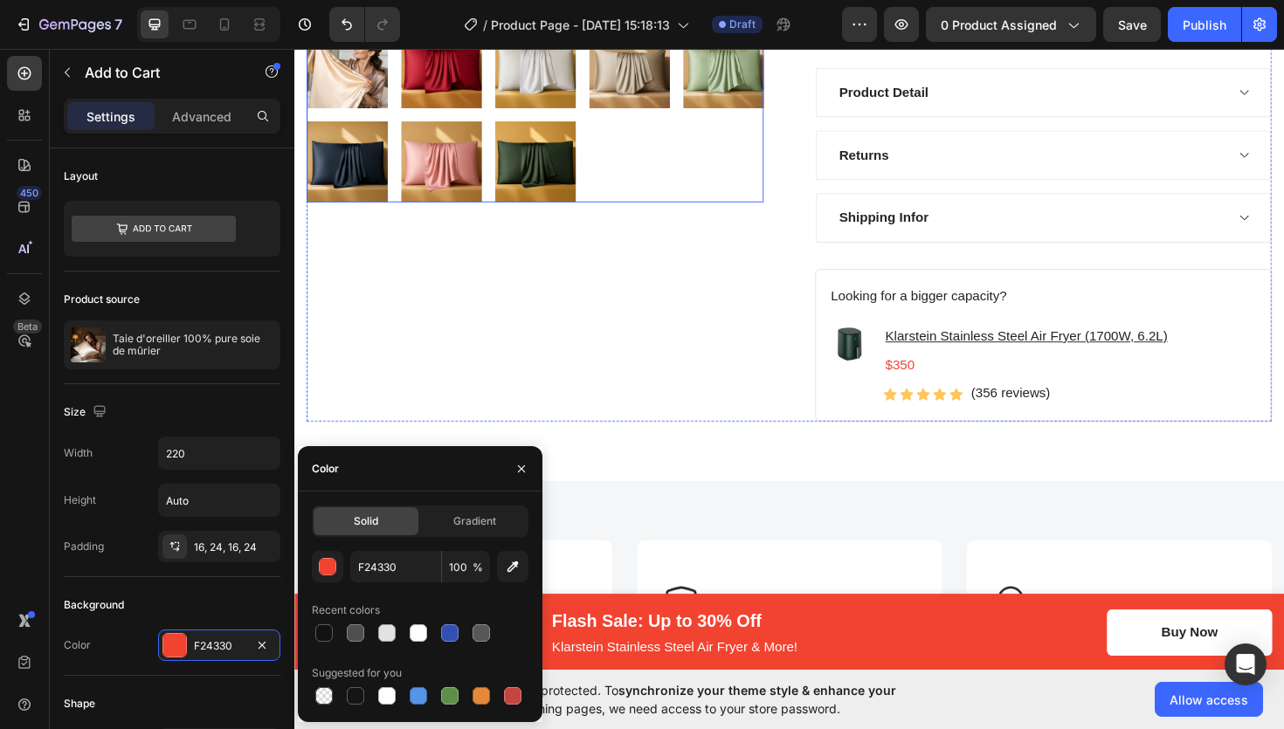
scroll to position [716, 0]
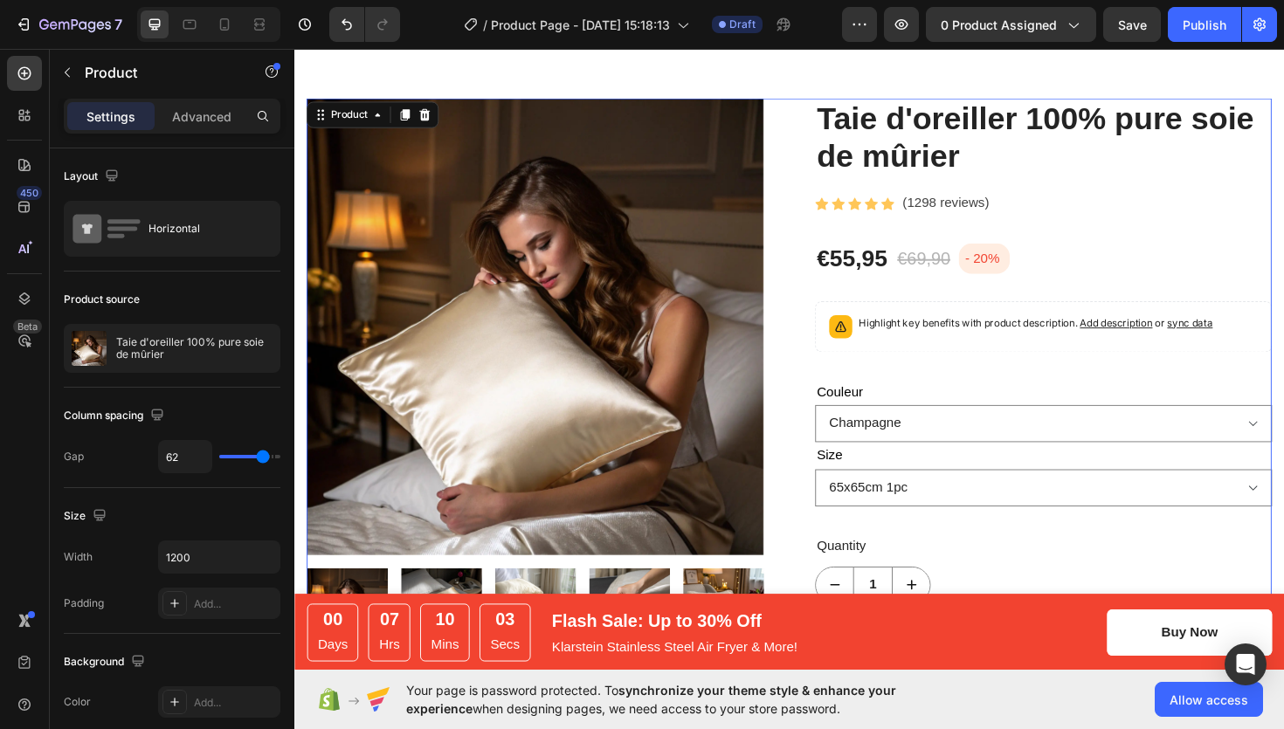
scroll to position [44, 0]
click at [983, 239] on div "Taie d'oreiller 100% pure soie de mûrier Product Title Icon Icon Icon Icon Icon…" at bounding box center [1088, 609] width 484 height 1015
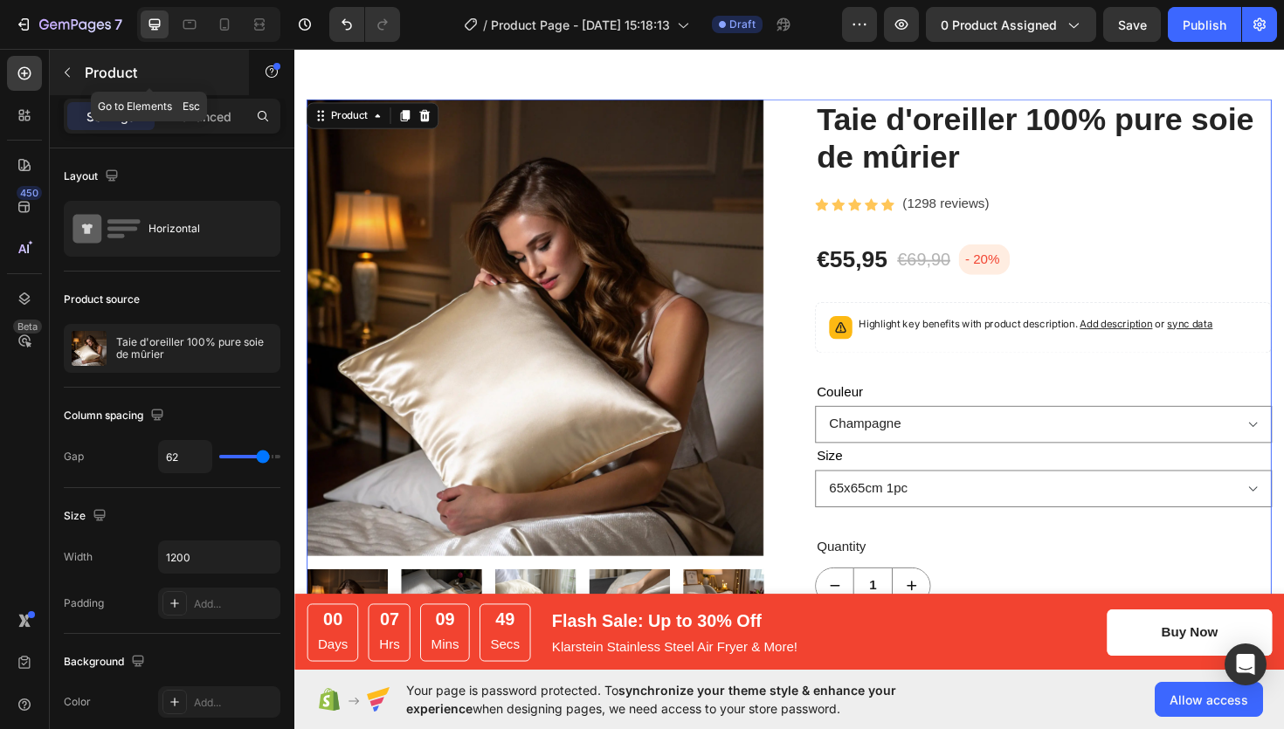
click at [67, 72] on icon "button" at bounding box center [67, 73] width 14 height 14
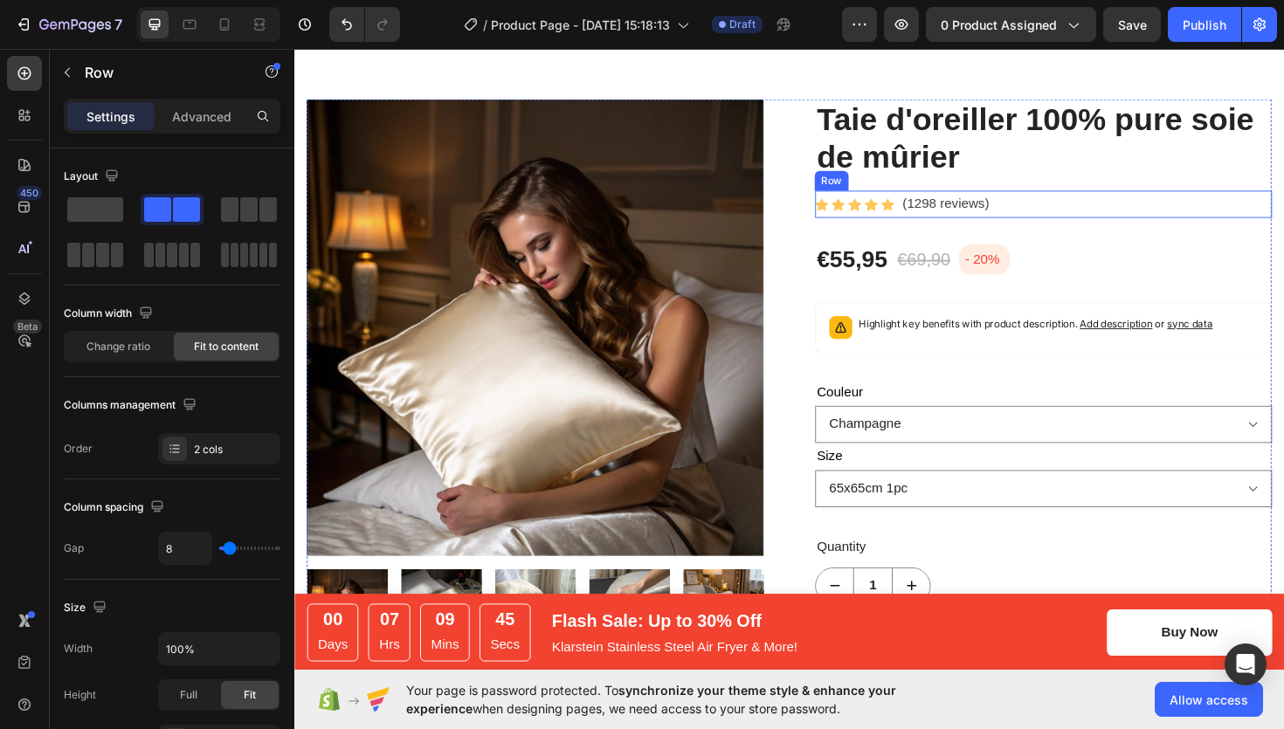
click at [913, 225] on div "Icon Icon Icon Icon Icon Icon List Hoz" at bounding box center [888, 213] width 84 height 29
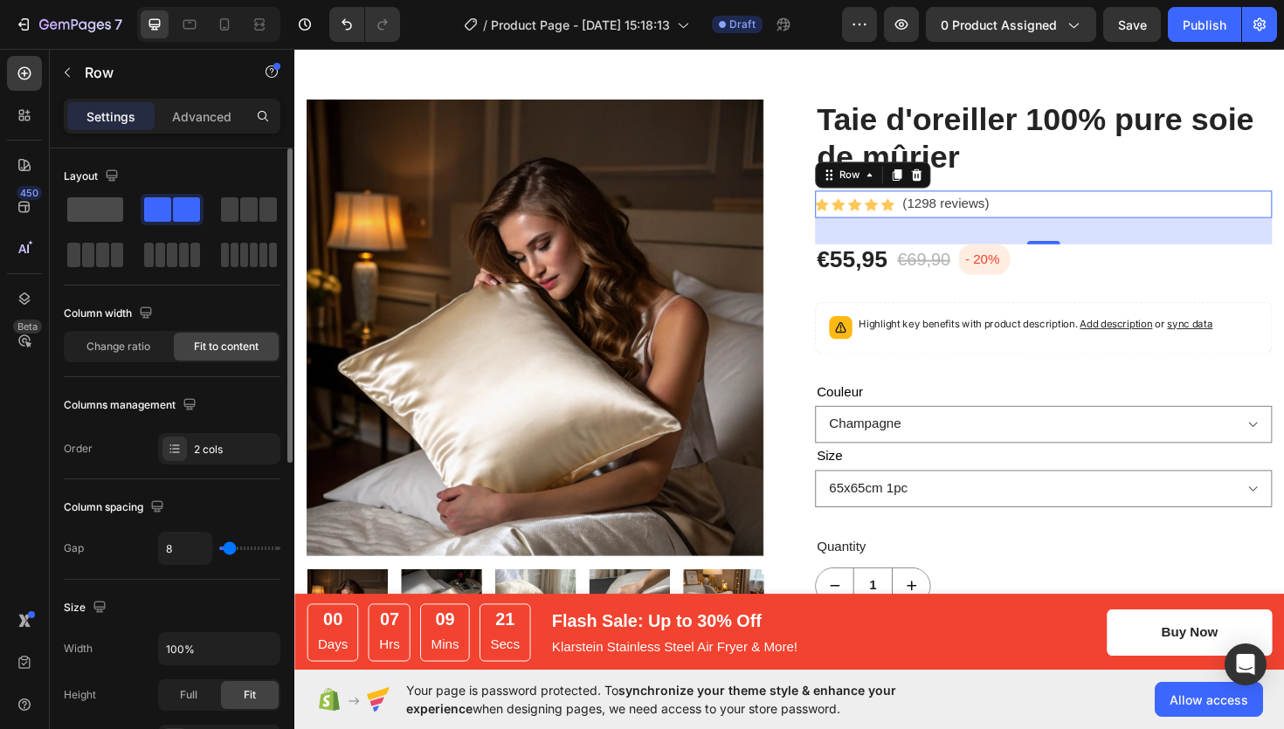
click at [91, 220] on span at bounding box center [95, 209] width 56 height 24
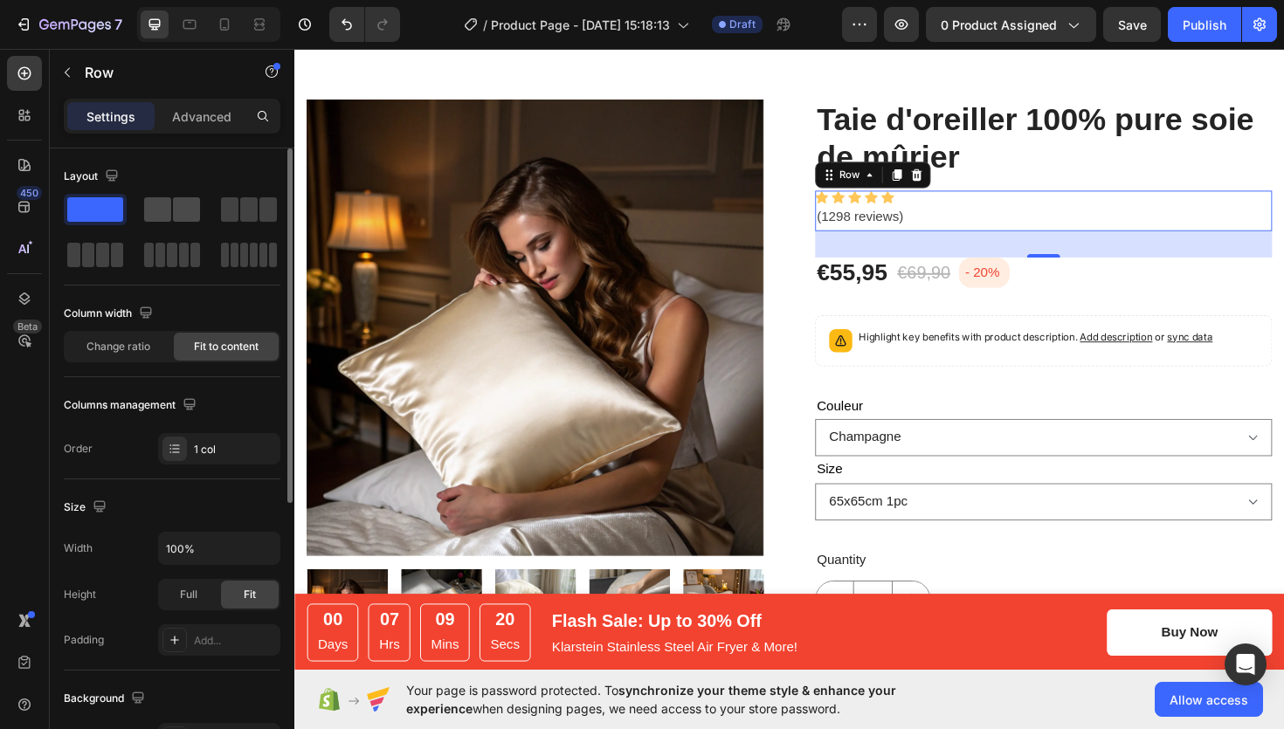
click at [186, 204] on span at bounding box center [186, 209] width 27 height 24
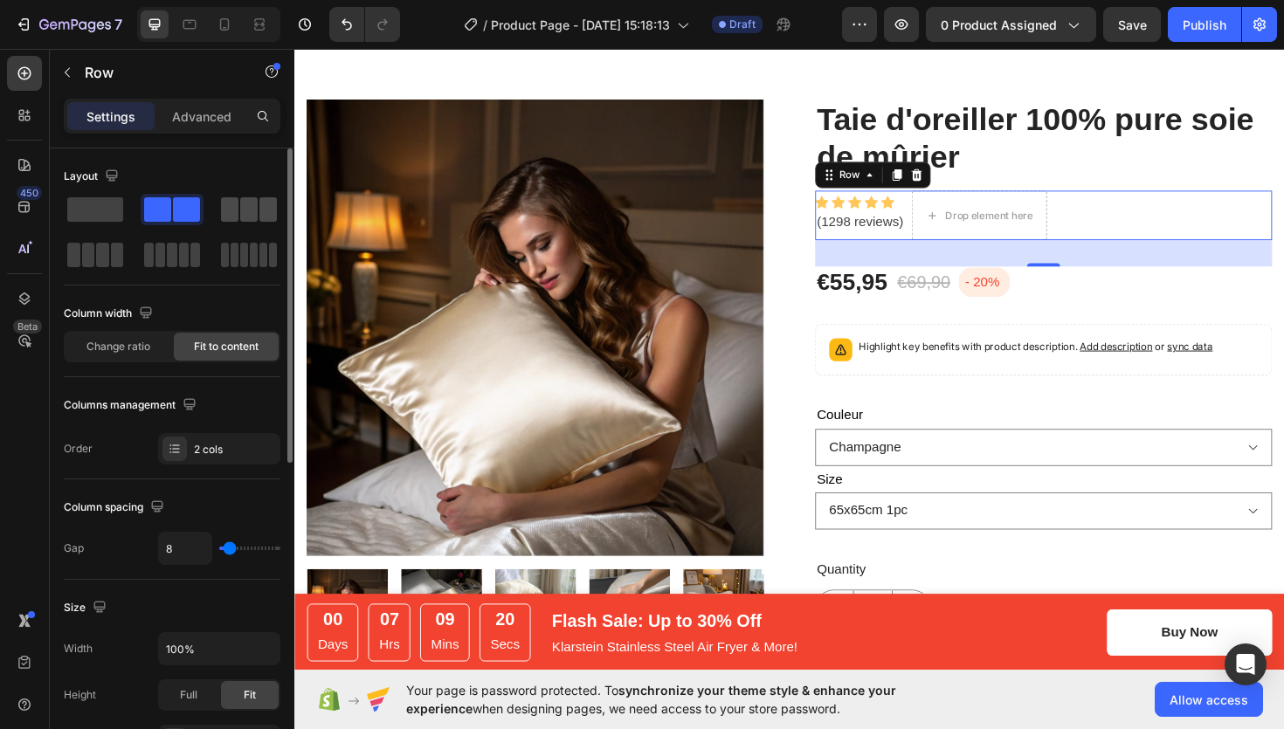
click at [247, 206] on span at bounding box center [248, 209] width 17 height 24
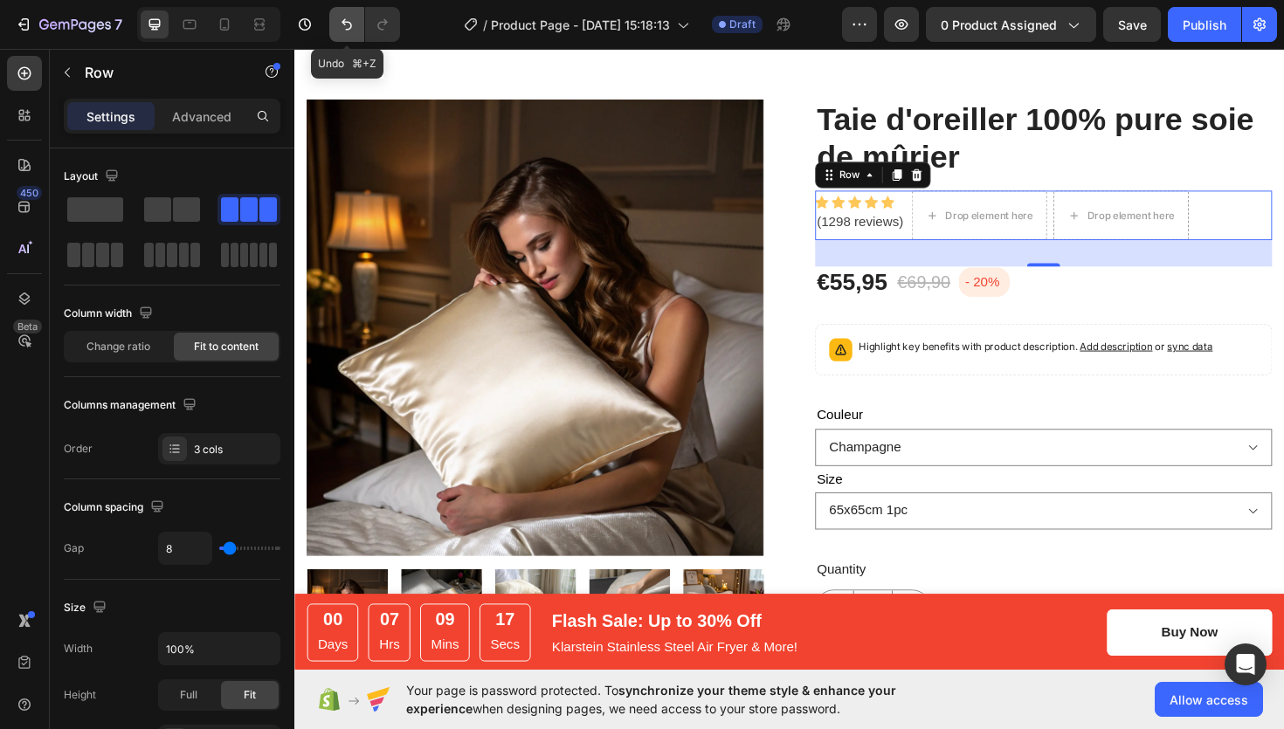
click at [349, 29] on icon "Undo/Redo" at bounding box center [347, 24] width 10 height 11
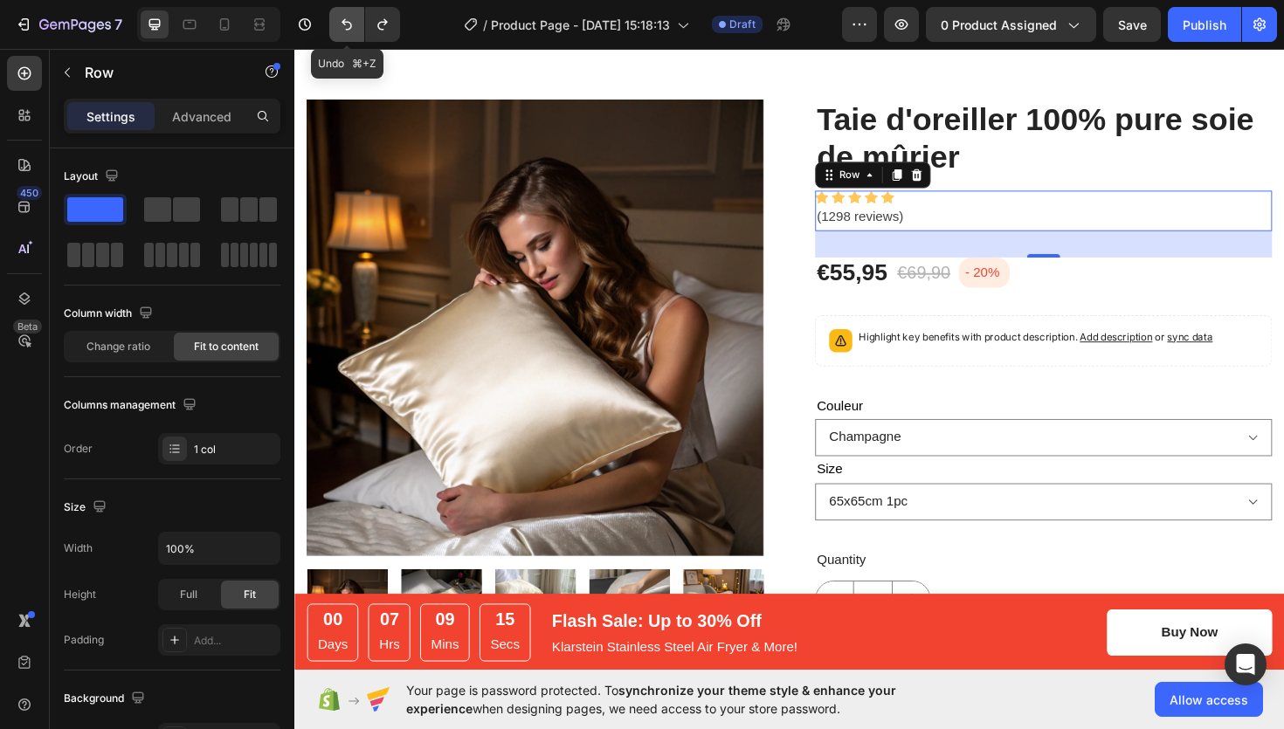
click at [349, 29] on icon "Undo/Redo" at bounding box center [347, 24] width 10 height 11
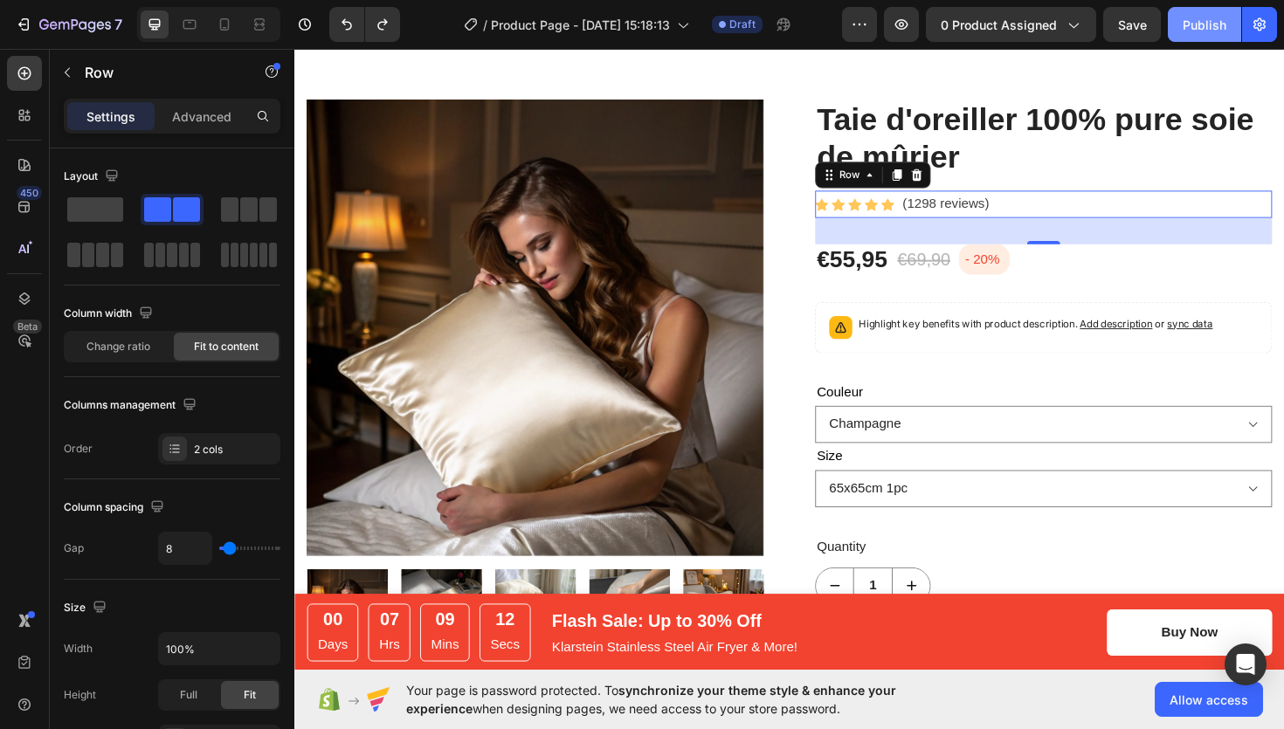
click at [1198, 24] on div "Publish" at bounding box center [1205, 25] width 44 height 18
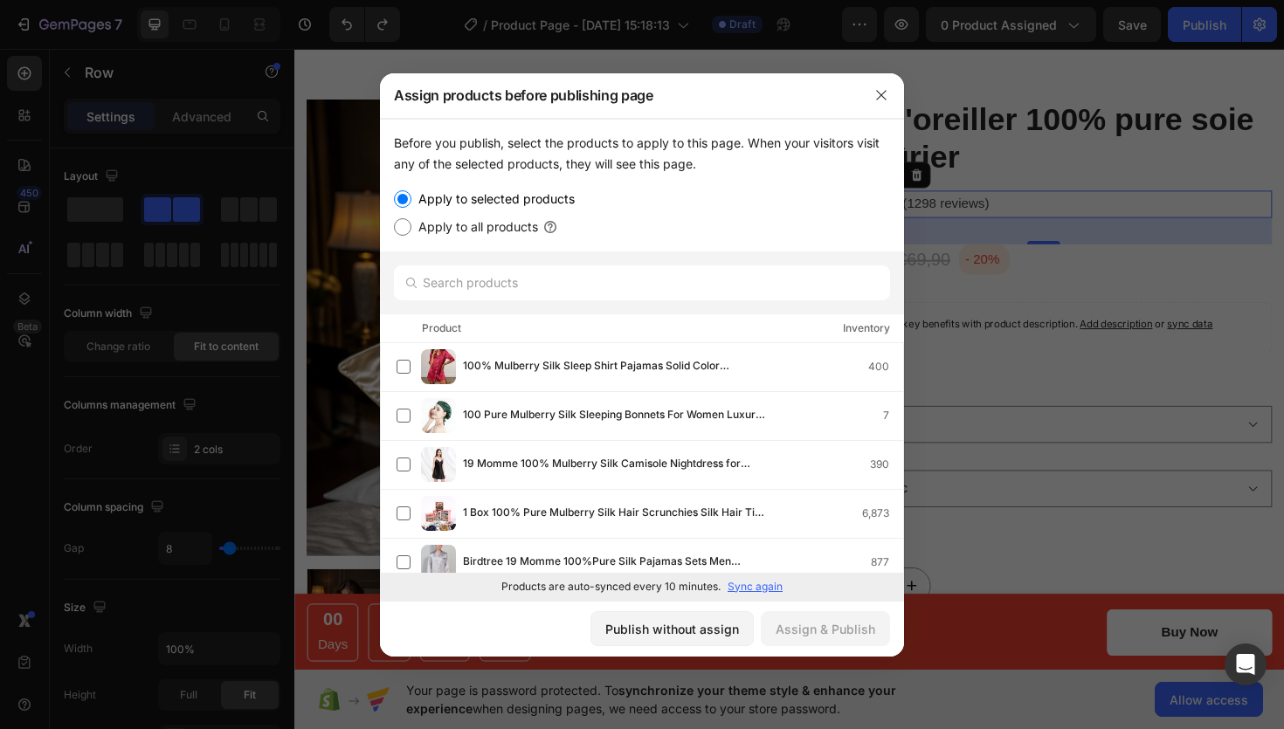
scroll to position [207, 0]
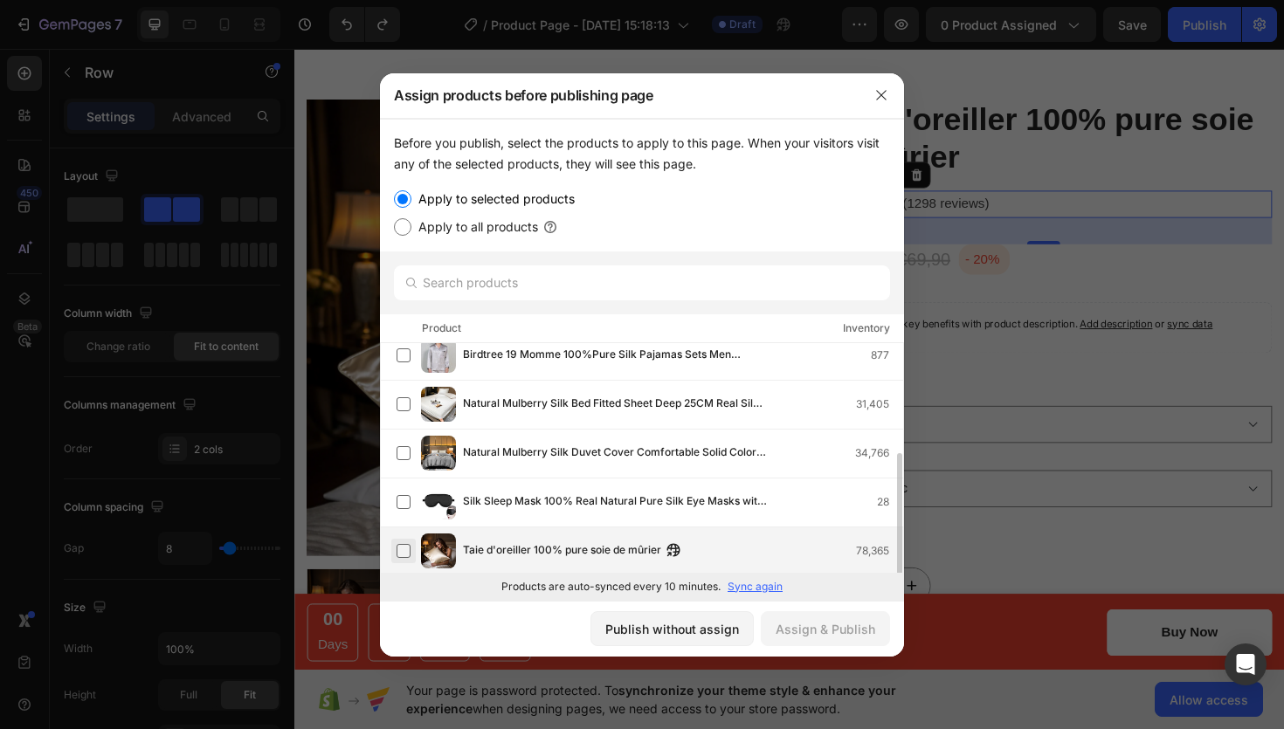
click at [408, 549] on label at bounding box center [404, 551] width 14 height 14
click at [828, 636] on div "Assign & Publish" at bounding box center [826, 629] width 100 height 18
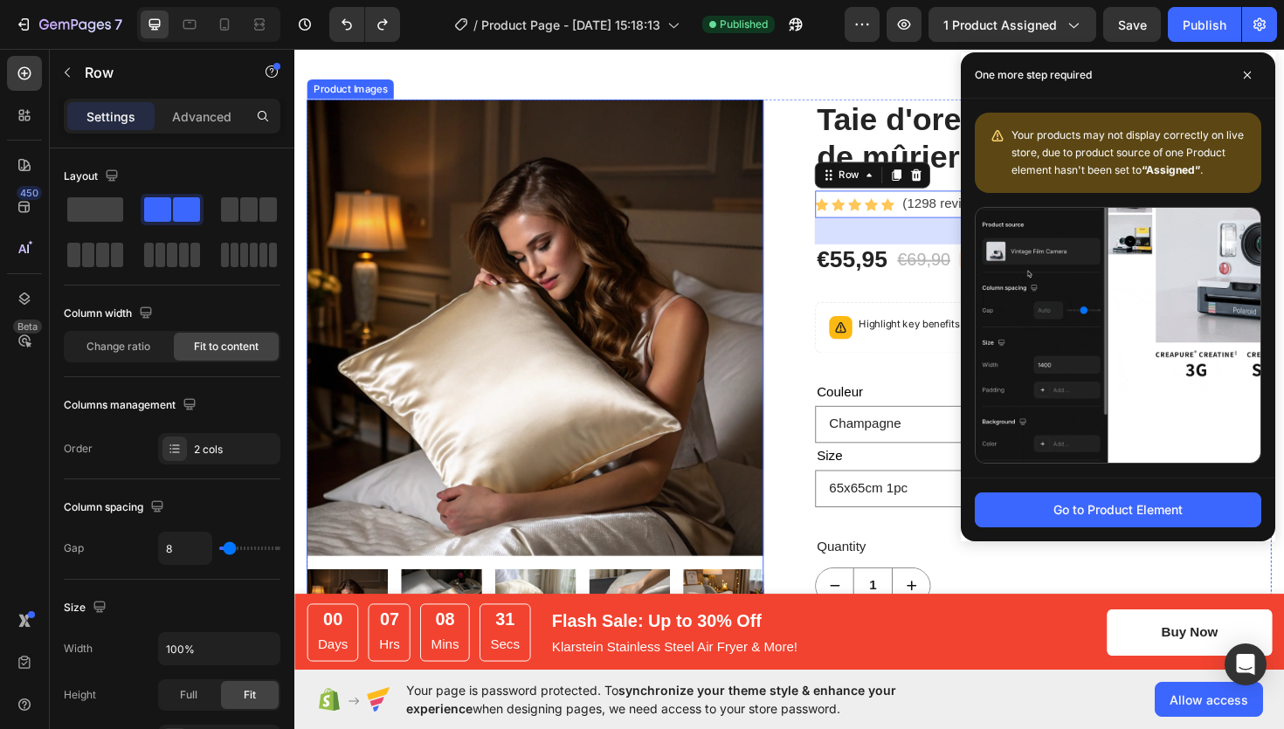
scroll to position [0, 0]
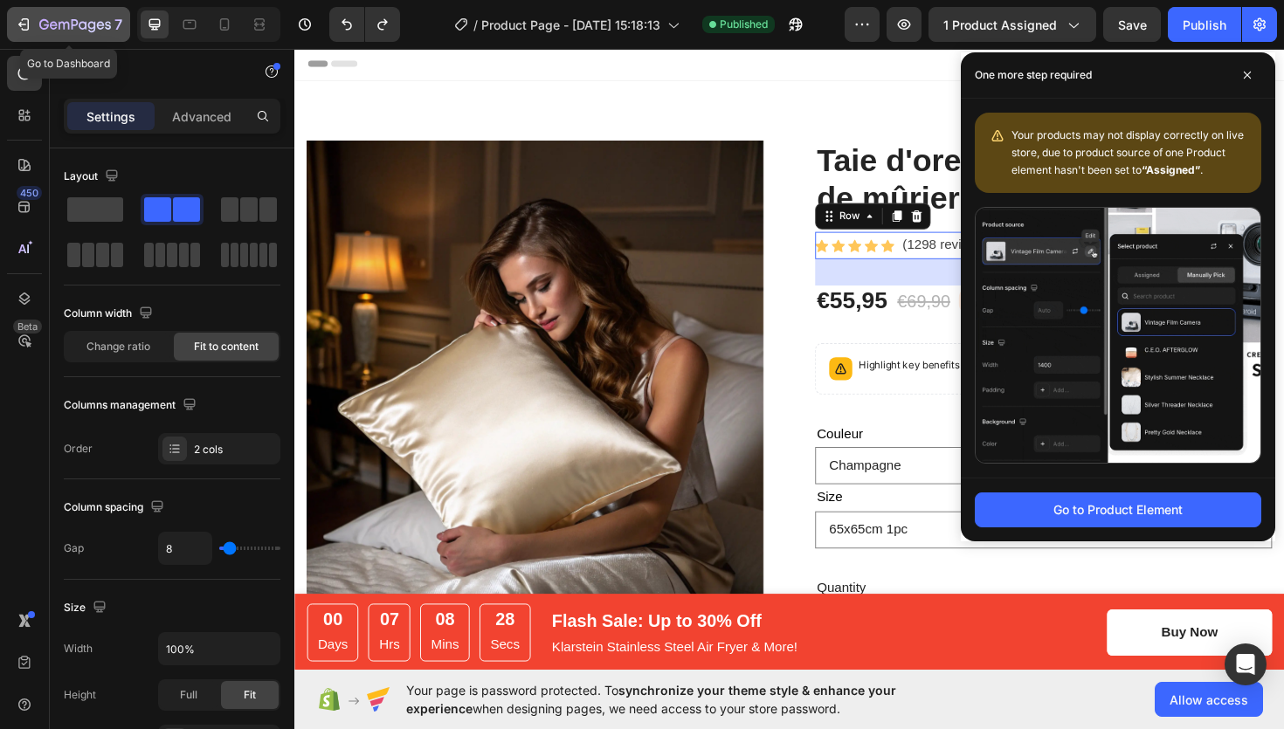
click at [31, 21] on icon "button" at bounding box center [23, 24] width 17 height 17
